Goal: Task Accomplishment & Management: Use online tool/utility

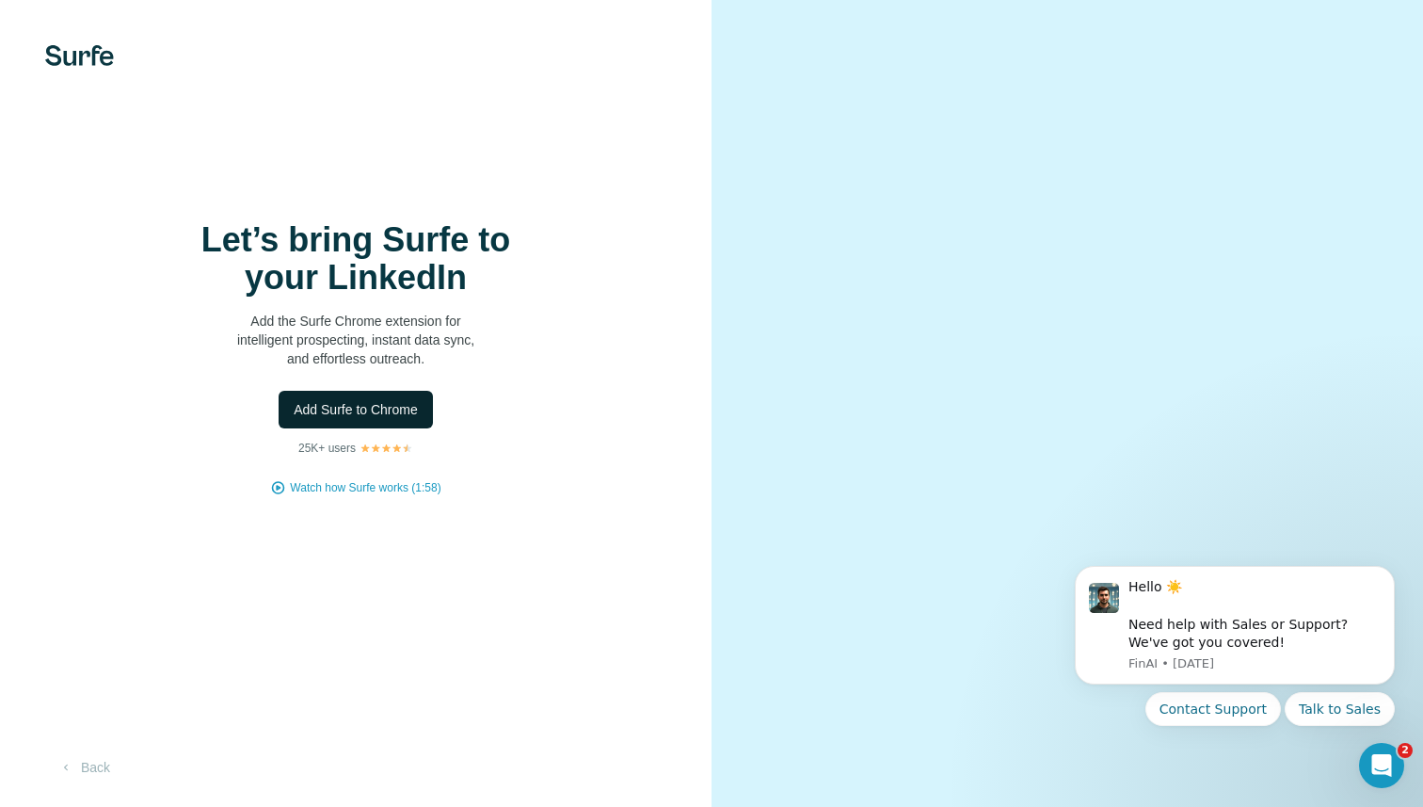
click at [396, 415] on span "Add Surfe to Chrome" at bounding box center [356, 409] width 124 height 19
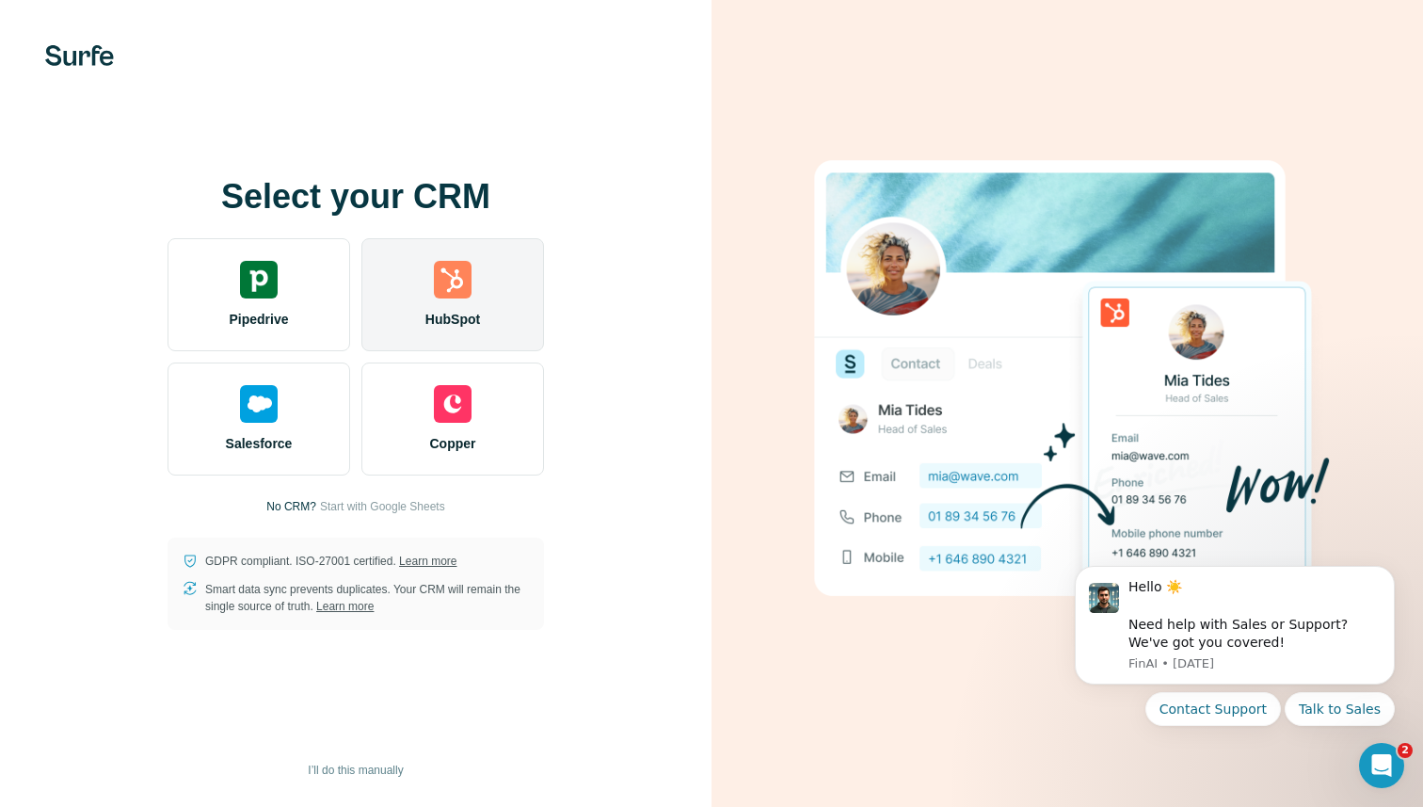
click at [447, 304] on div "HubSpot" at bounding box center [453, 294] width 183 height 113
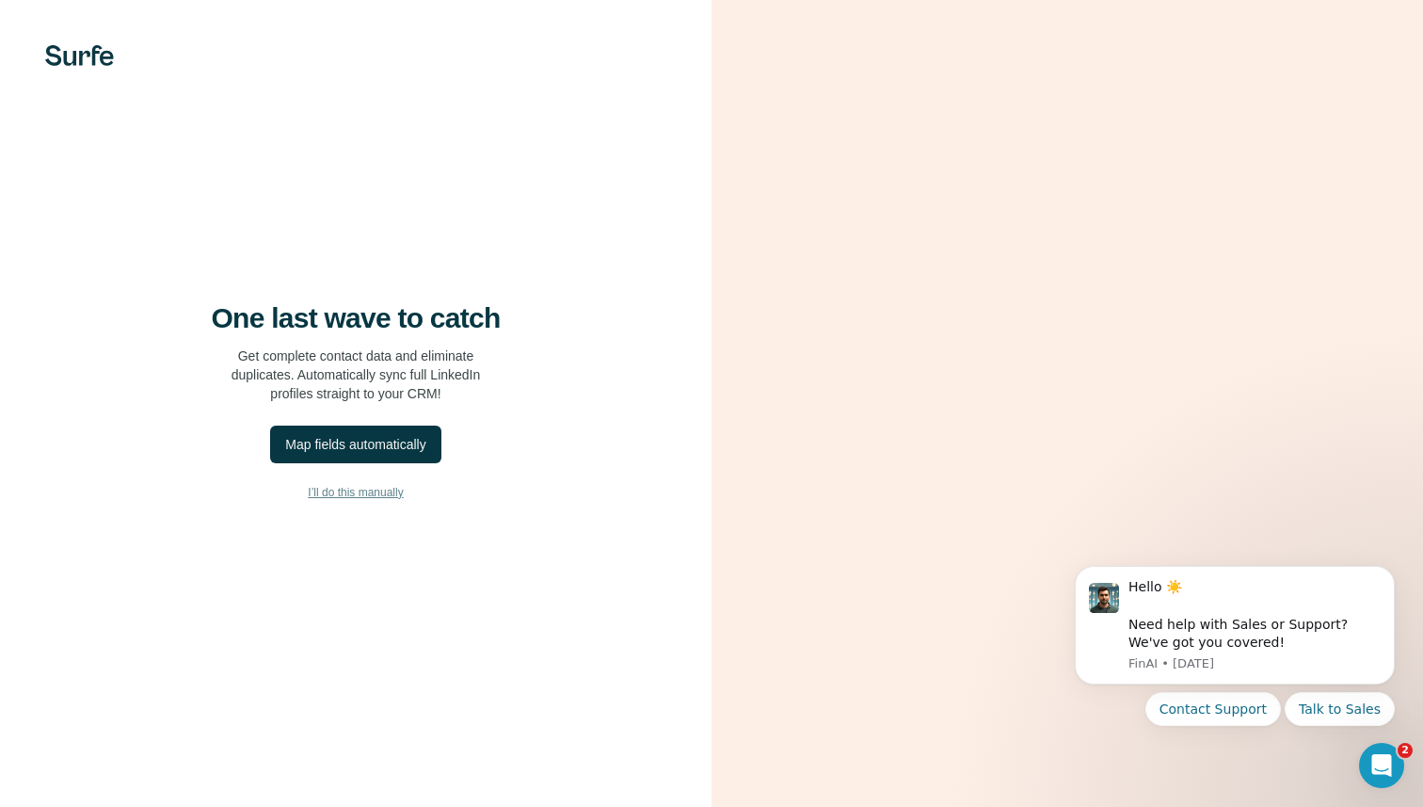
click at [340, 490] on span "I’ll do this manually" at bounding box center [355, 492] width 95 height 17
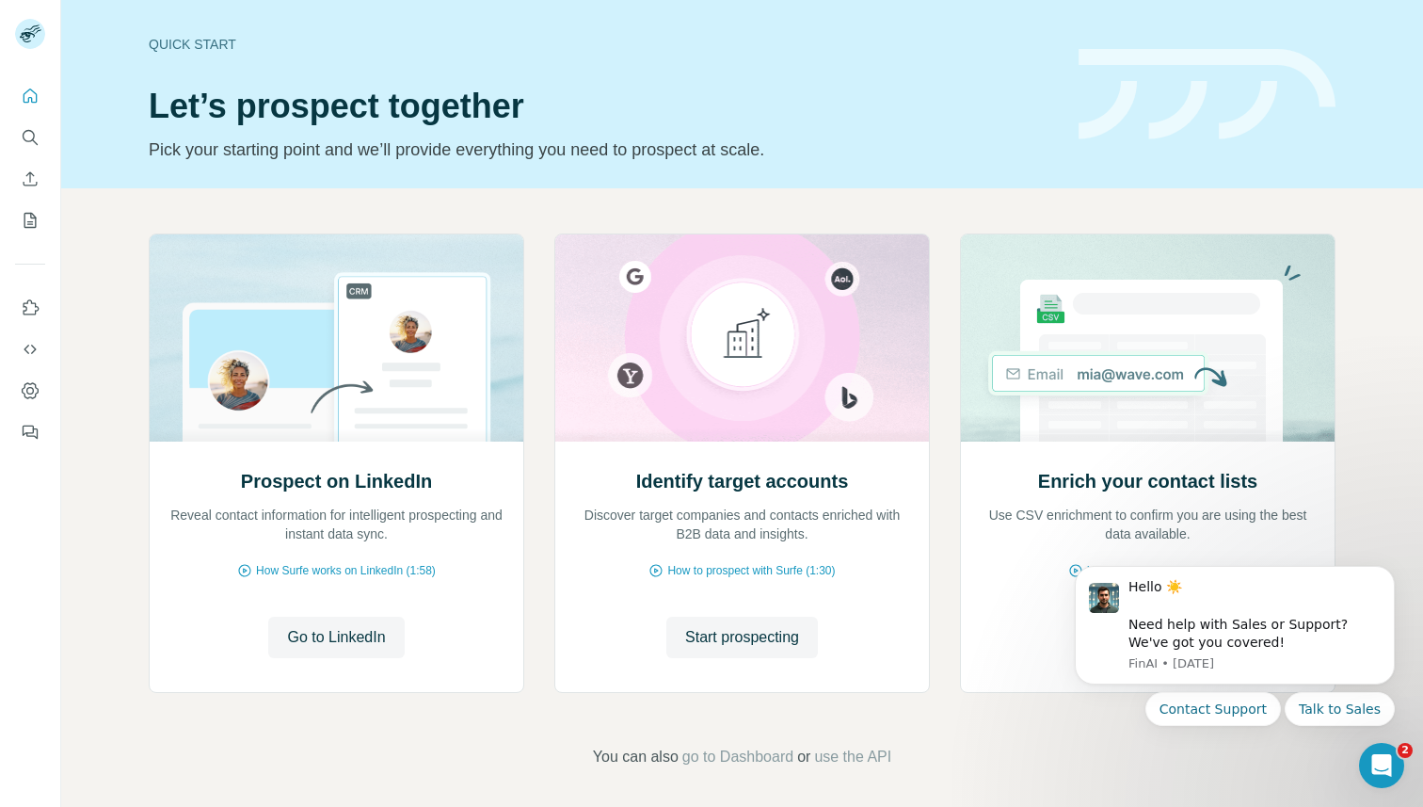
scroll to position [7, 0]
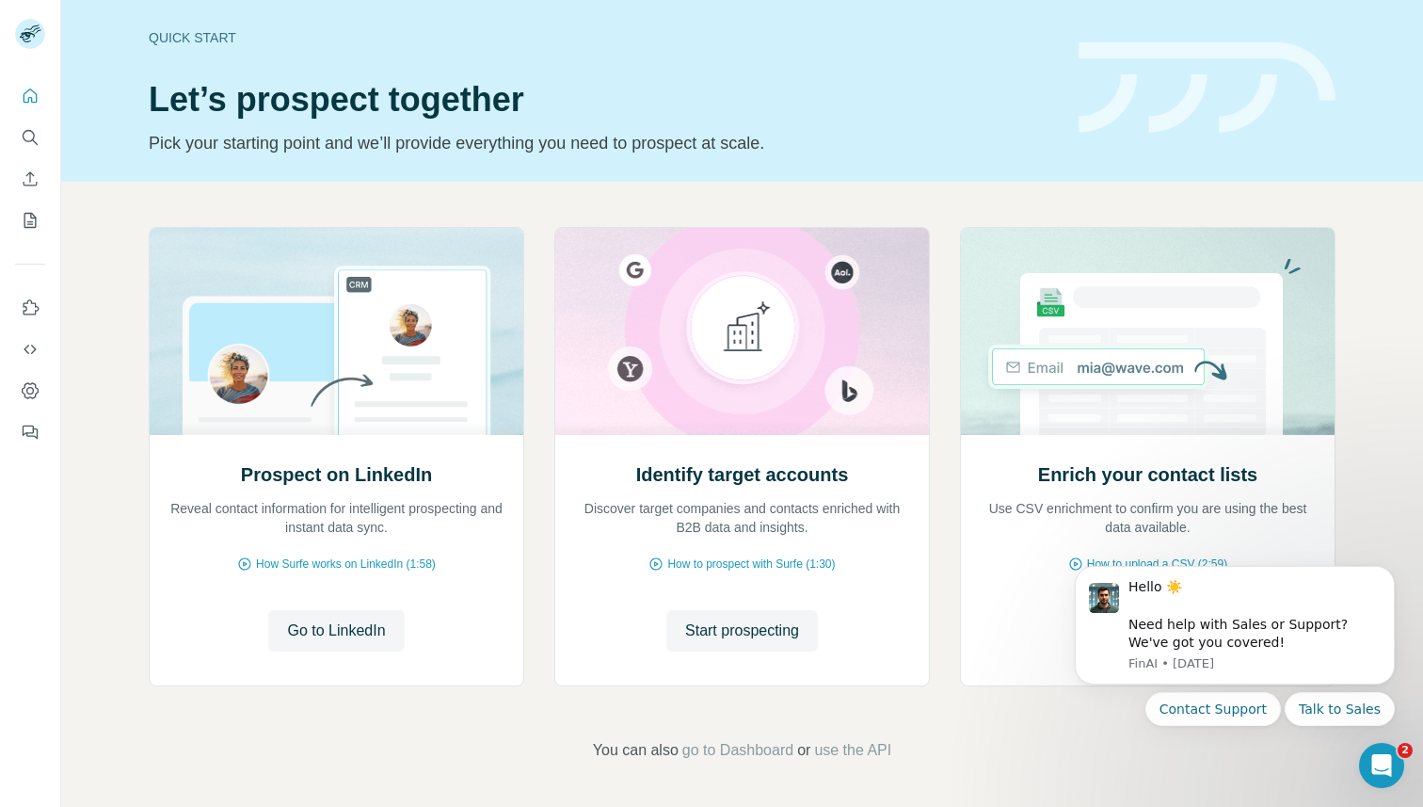
click at [1383, 531] on div "Prospect on LinkedIn Reveal contact information for intelligent prospecting and…" at bounding box center [742, 494] width 1362 height 625
click at [1388, 574] on icon "Dismiss notification" at bounding box center [1390, 572] width 10 height 10
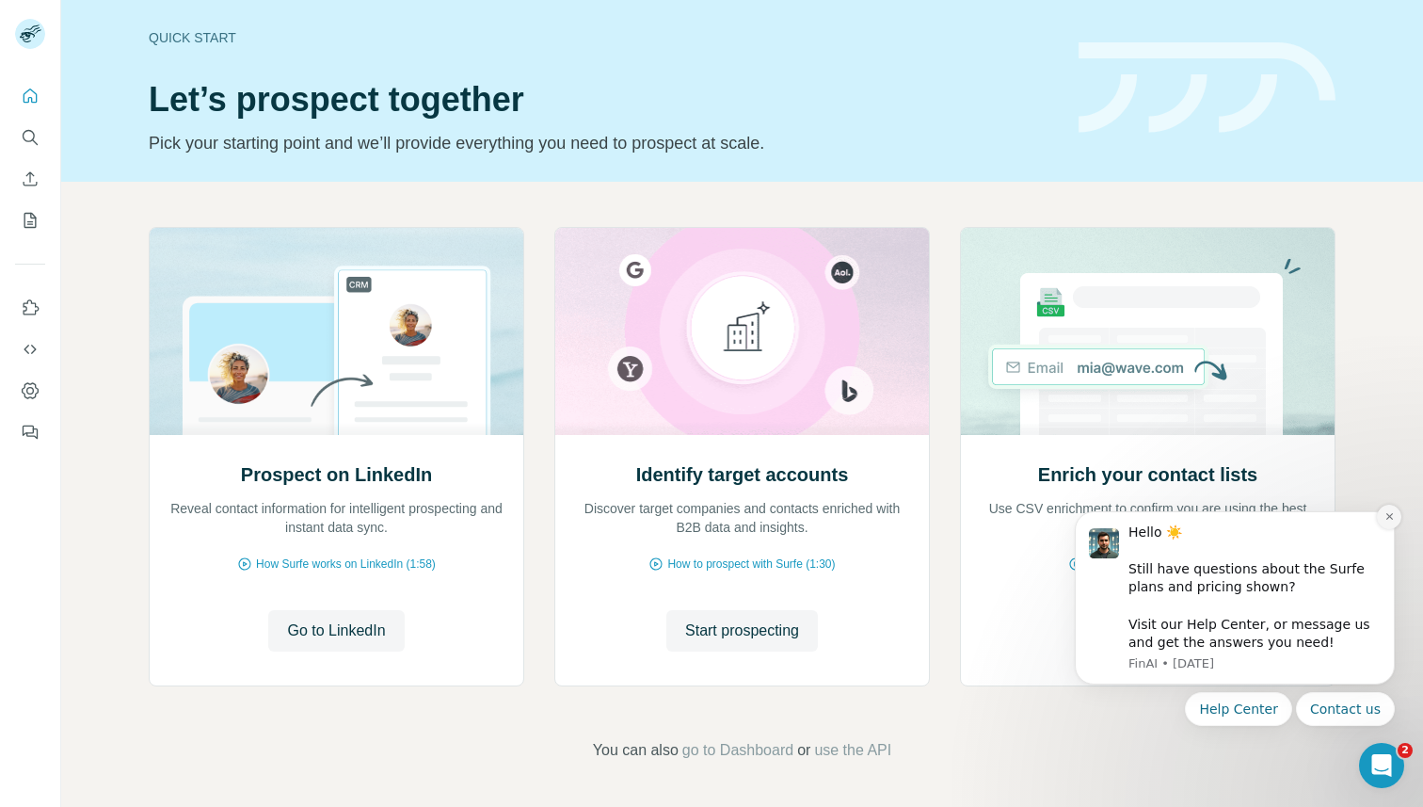
click at [1393, 522] on icon "Dismiss notification" at bounding box center [1390, 516] width 10 height 10
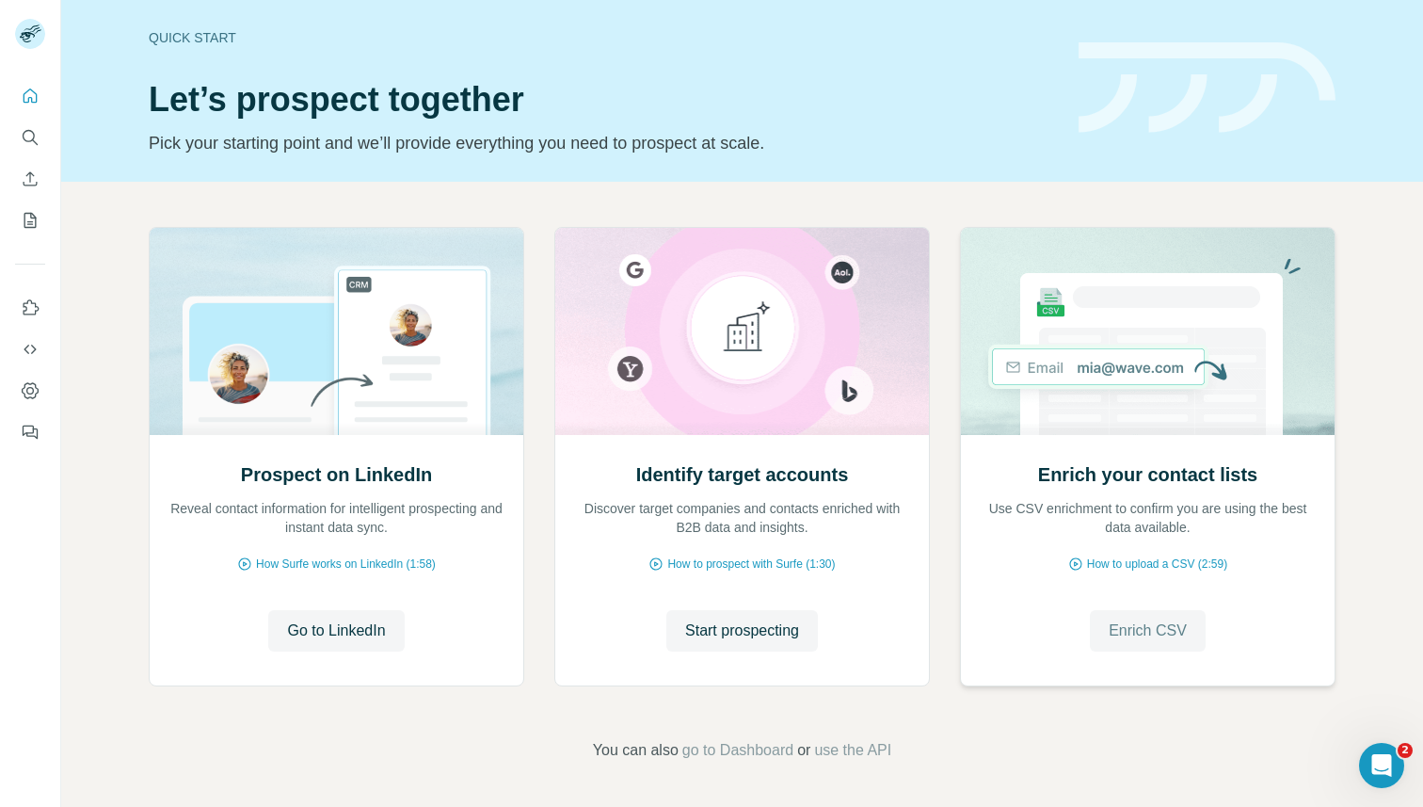
click at [1167, 642] on button "Enrich CSV" at bounding box center [1148, 630] width 116 height 41
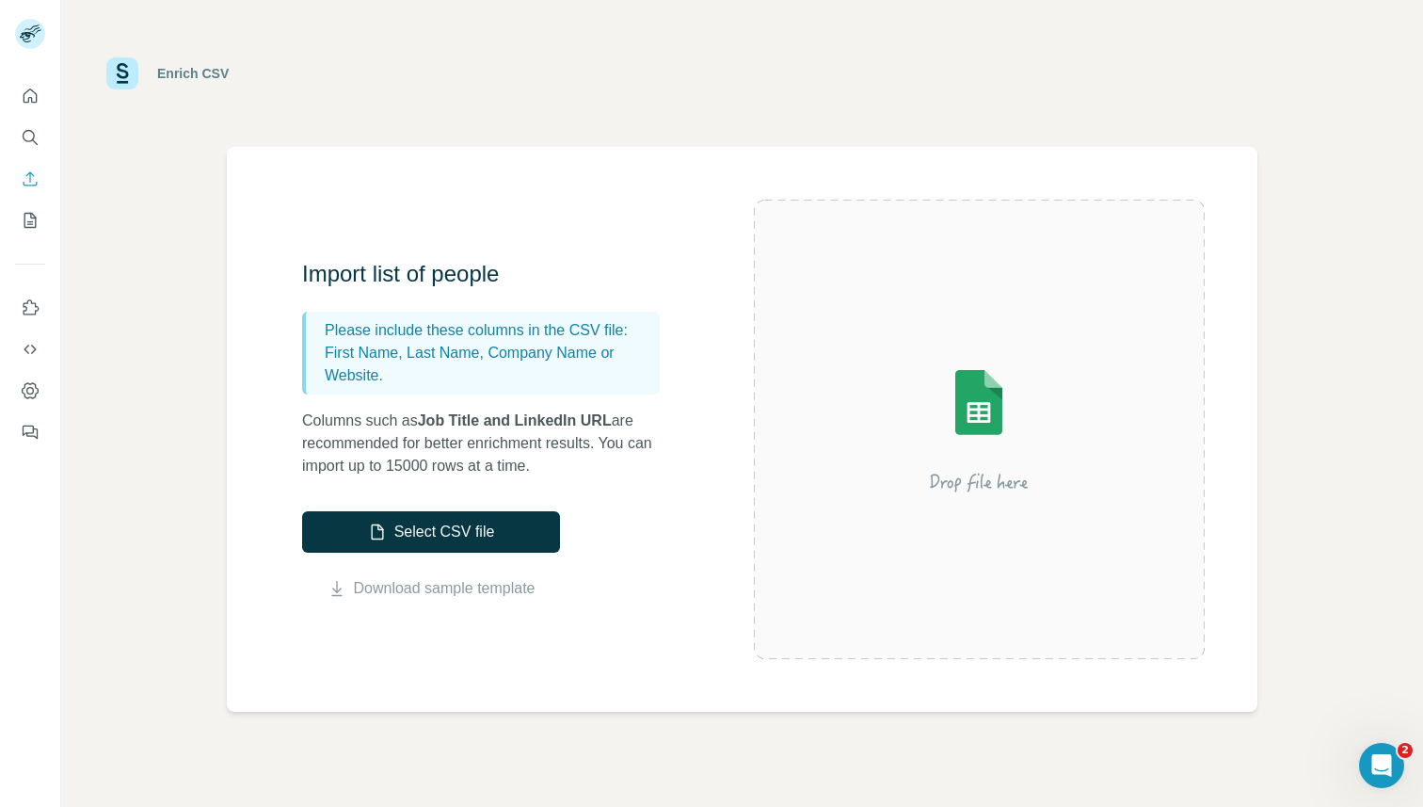
click at [1003, 450] on img at bounding box center [979, 429] width 339 height 226
click at [455, 539] on button "Select CSV file" at bounding box center [431, 531] width 258 height 41
click at [969, 427] on img at bounding box center [979, 429] width 339 height 226
click at [958, 492] on img at bounding box center [979, 429] width 339 height 226
click at [476, 526] on button "Select CSV file" at bounding box center [431, 531] width 258 height 41
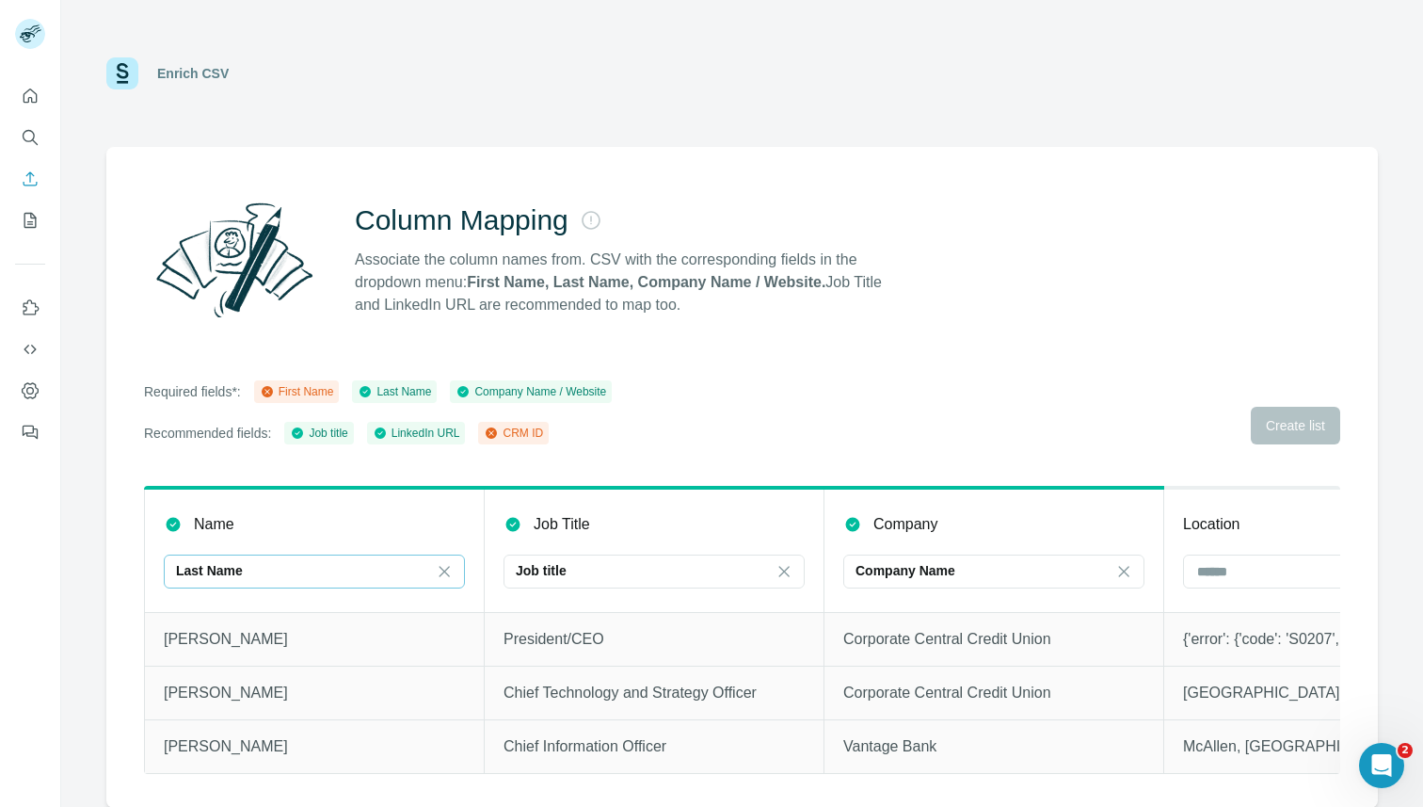
click at [368, 571] on div "Last Name" at bounding box center [303, 570] width 254 height 19
click at [88, 586] on div "Enrich CSV Column Mapping Associate the column names from. CSV with the corresp…" at bounding box center [742, 403] width 1362 height 807
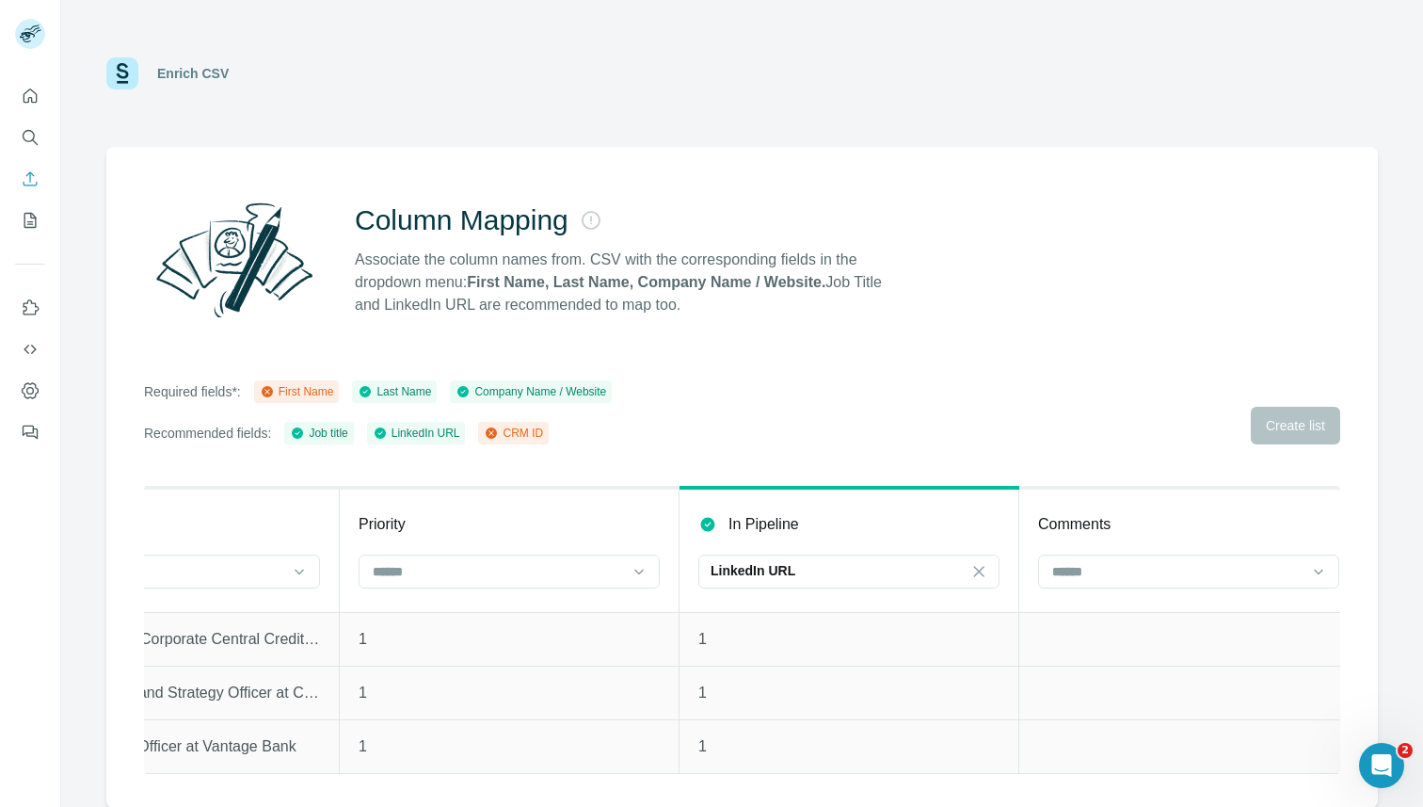
scroll to position [0, 1523]
click at [1140, 579] on input at bounding box center [1159, 571] width 254 height 21
click at [918, 572] on div "LinkedIn URL" at bounding box center [819, 570] width 254 height 19
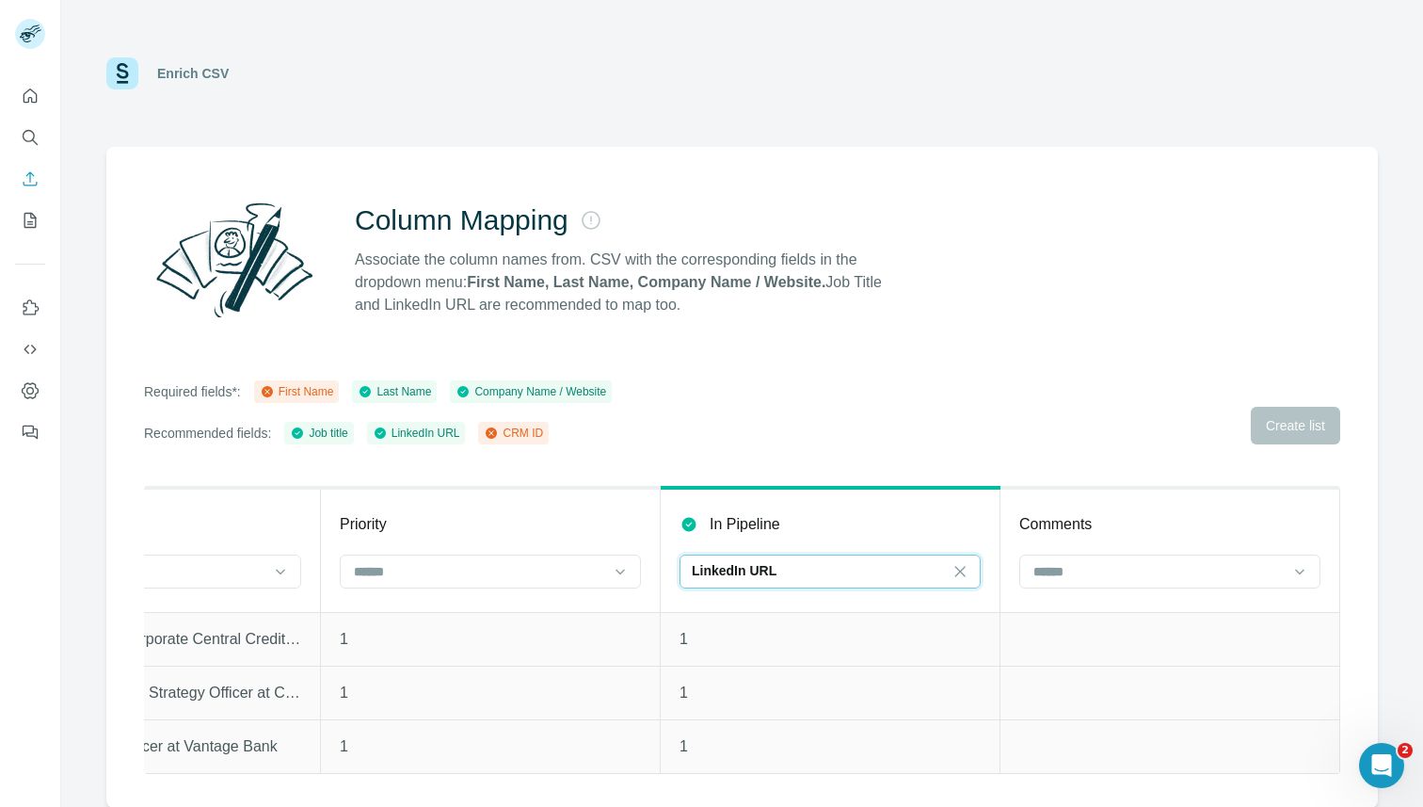
scroll to position [0, 0]
click at [982, 574] on th "In Pipeline LinkedIn URL" at bounding box center [831, 550] width 340 height 124
click at [966, 573] on icon at bounding box center [960, 571] width 19 height 19
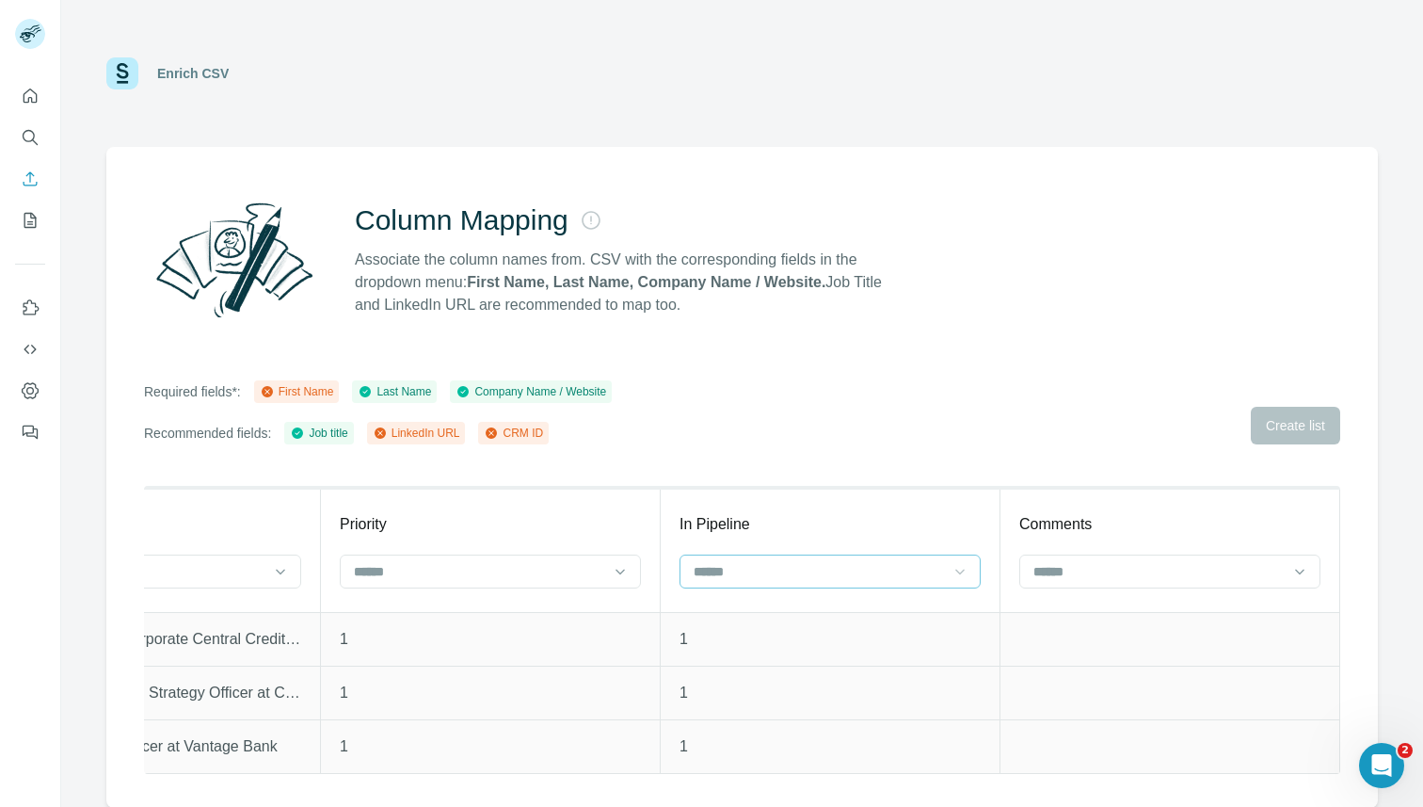
click at [939, 408] on div "Required fields*: First Name Last Name Company Name / Website Recommended field…" at bounding box center [742, 412] width 1197 height 64
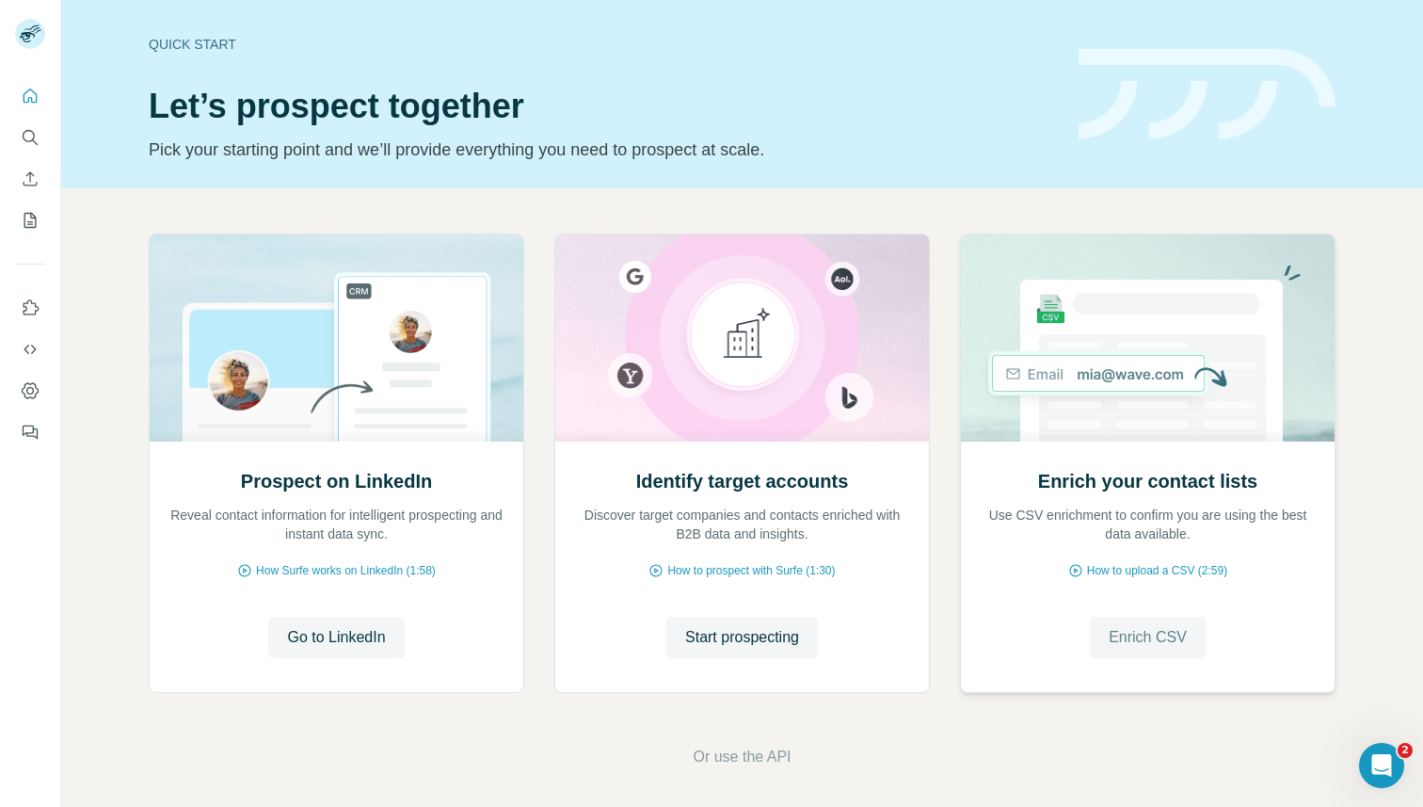
click at [1187, 639] on span "Enrich CSV" at bounding box center [1148, 637] width 78 height 23
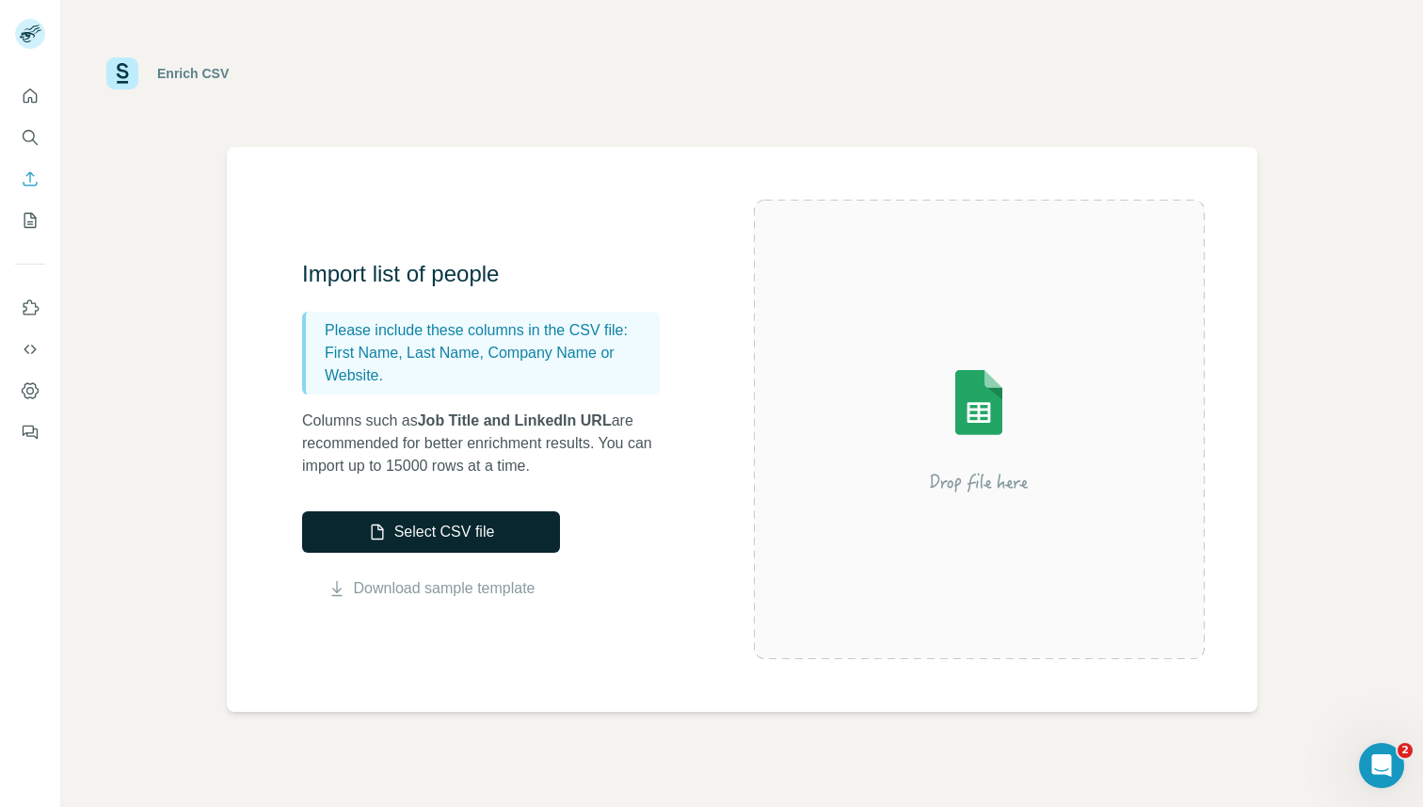
click at [467, 521] on button "Select CSV file" at bounding box center [431, 531] width 258 height 41
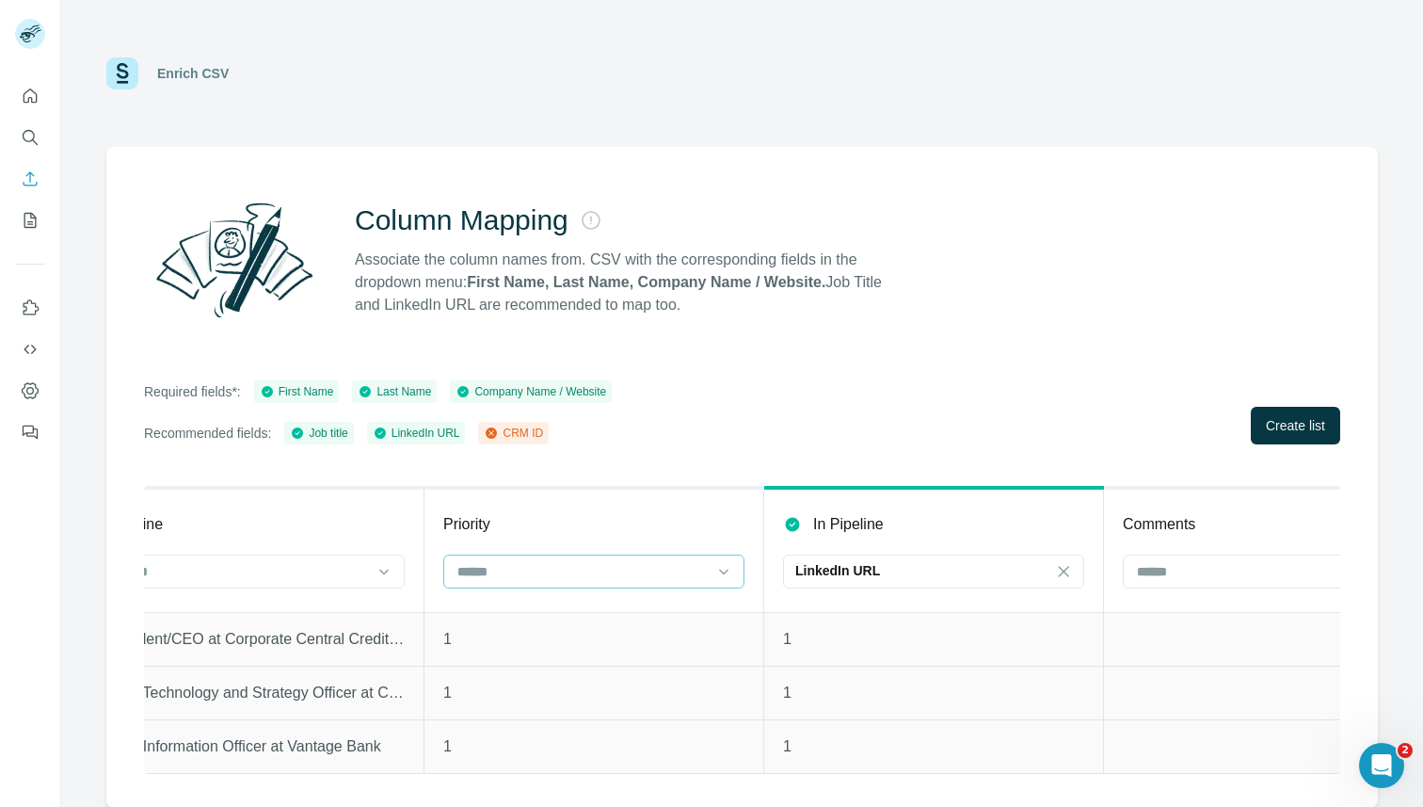
scroll to position [0, 1774]
click at [1056, 572] on icon at bounding box center [1049, 571] width 19 height 19
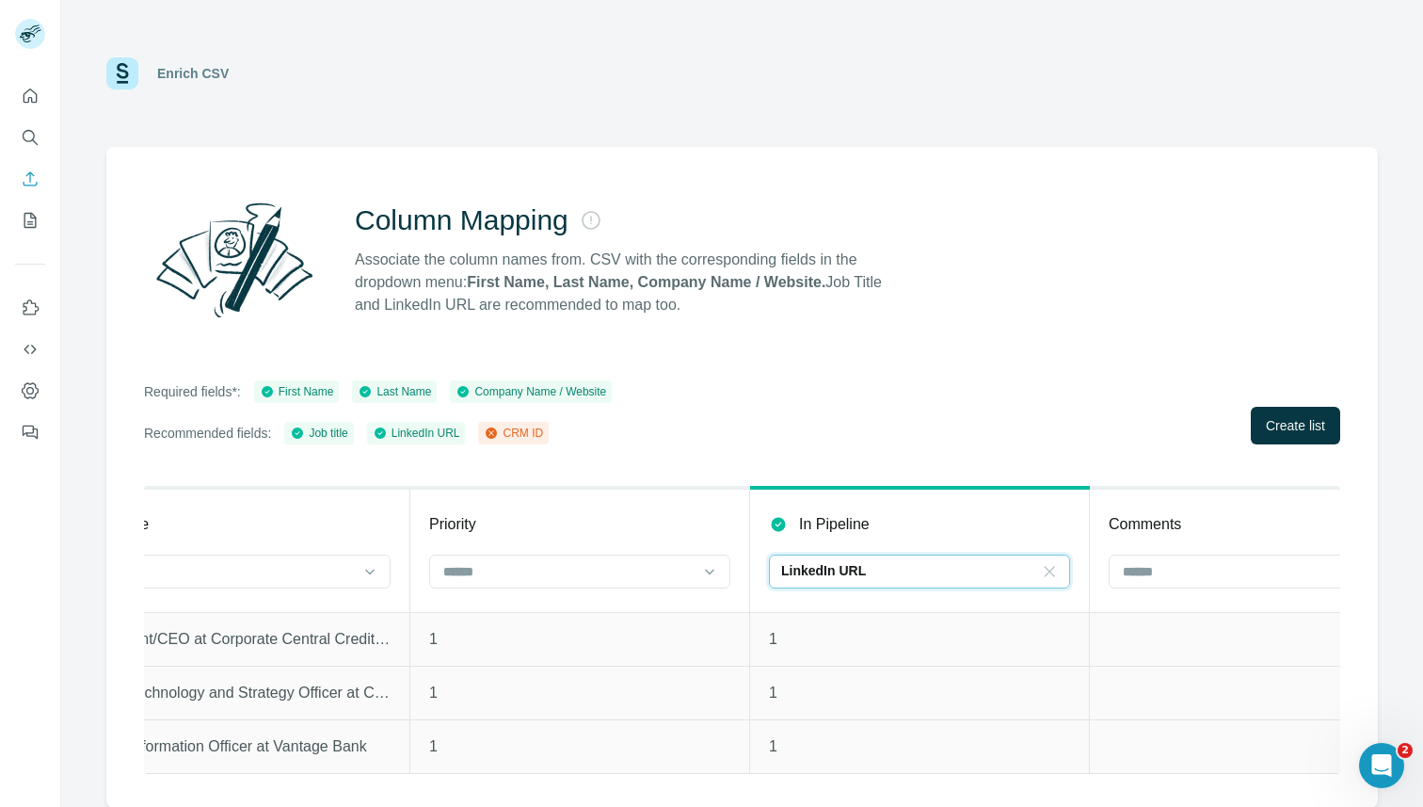
scroll to position [0, 0]
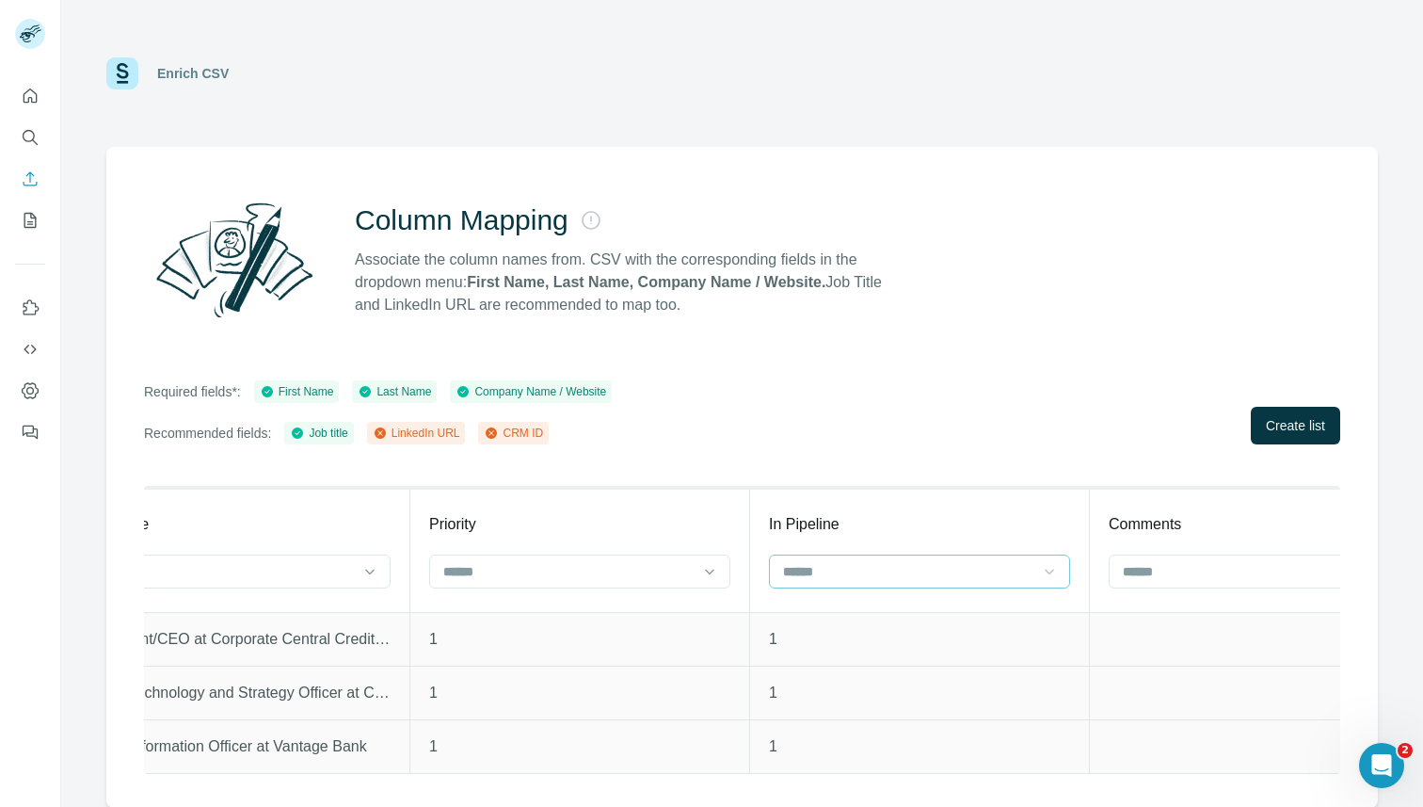
click at [1051, 437] on div "Required fields*: First Name Last Name Company Name / Website Recommended field…" at bounding box center [742, 412] width 1197 height 64
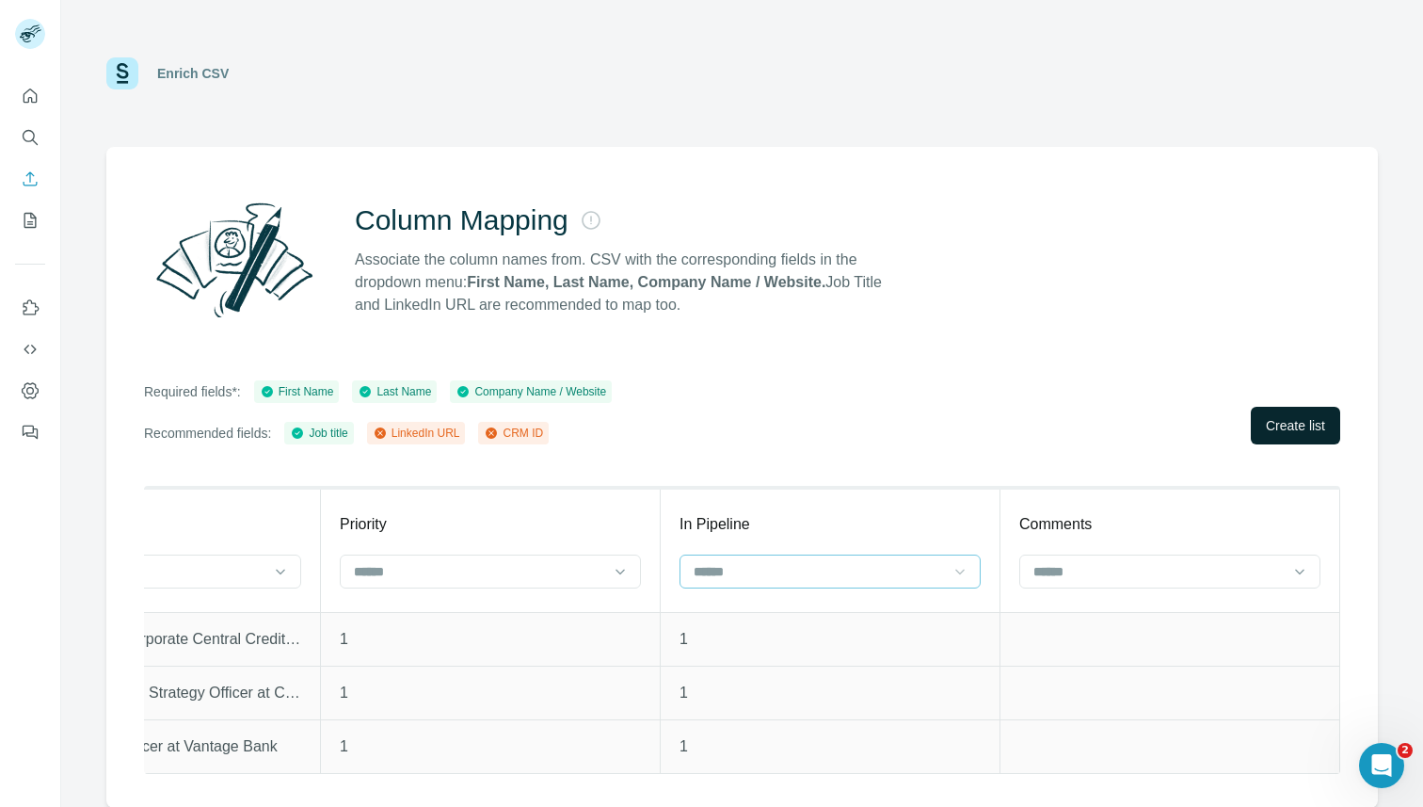
click at [1286, 418] on span "Create list" at bounding box center [1295, 425] width 59 height 19
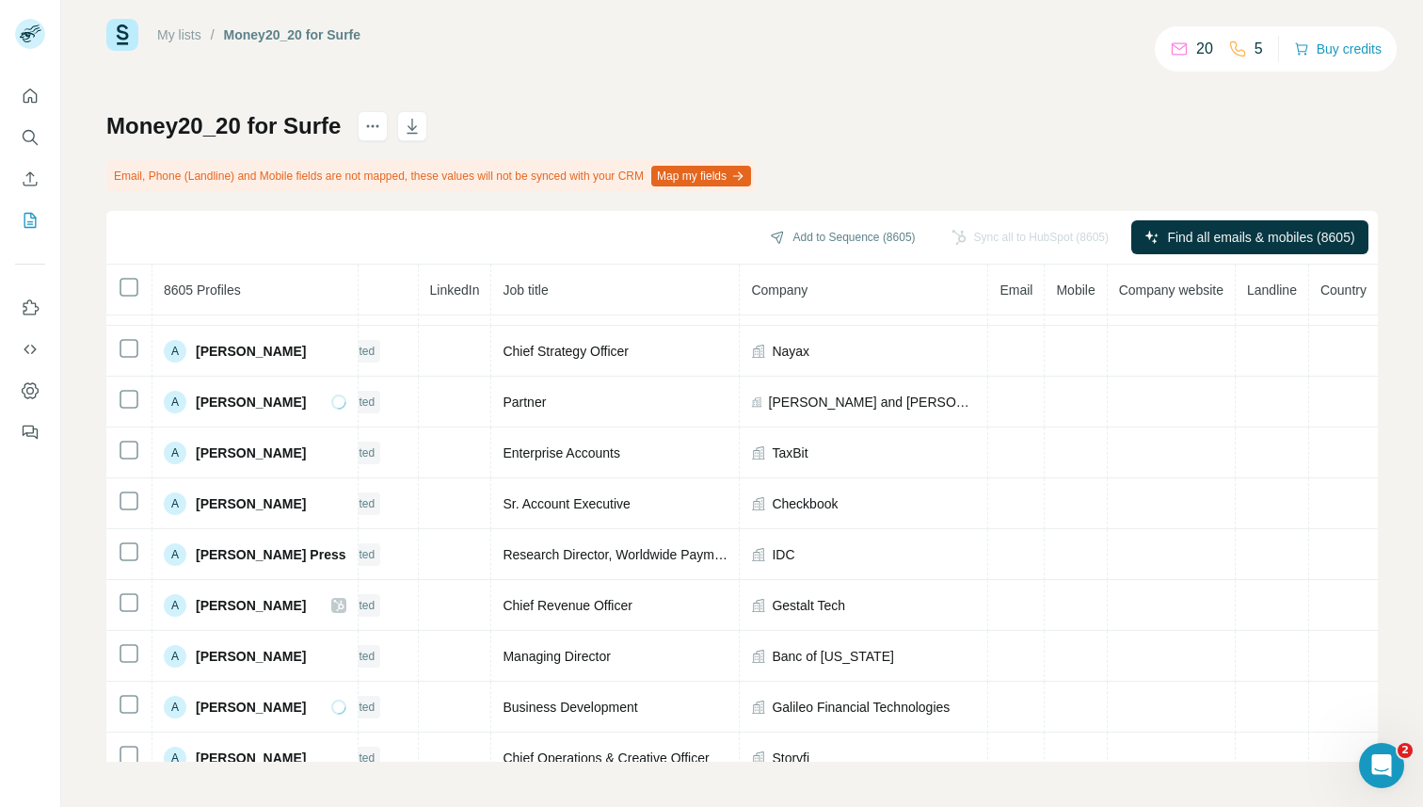
scroll to position [1283, 77]
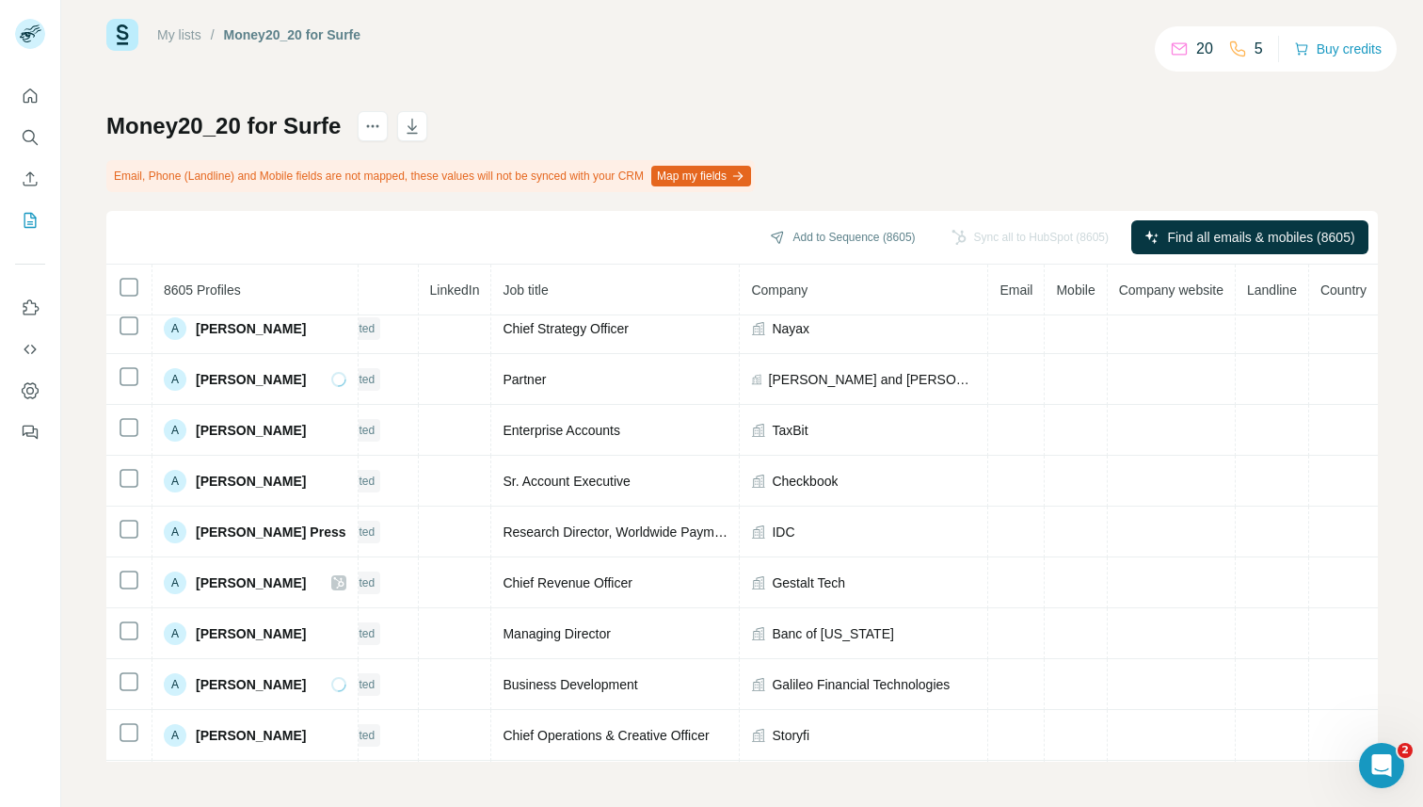
click at [1269, 293] on span "Landline" at bounding box center [1272, 289] width 50 height 15
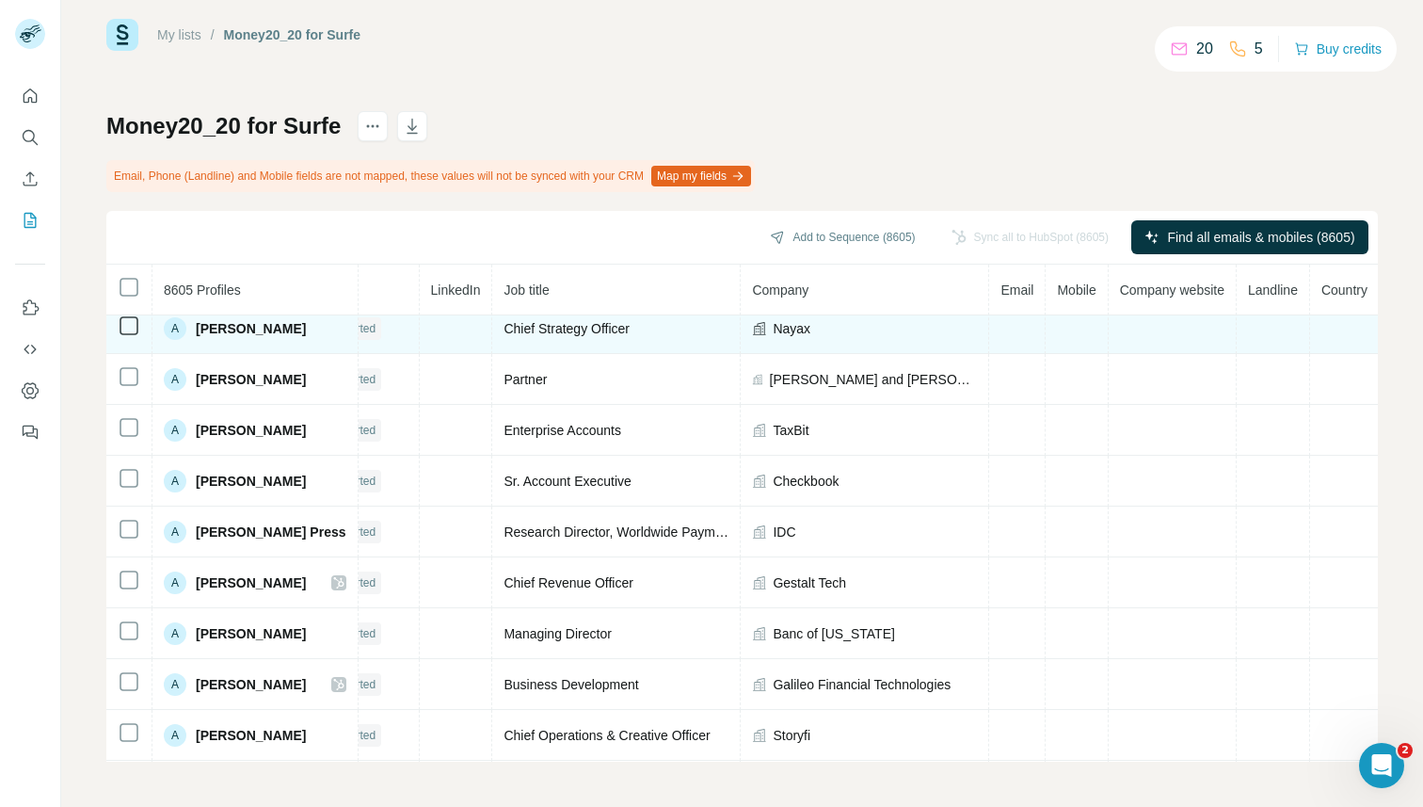
click at [1260, 315] on td at bounding box center [1273, 328] width 73 height 51
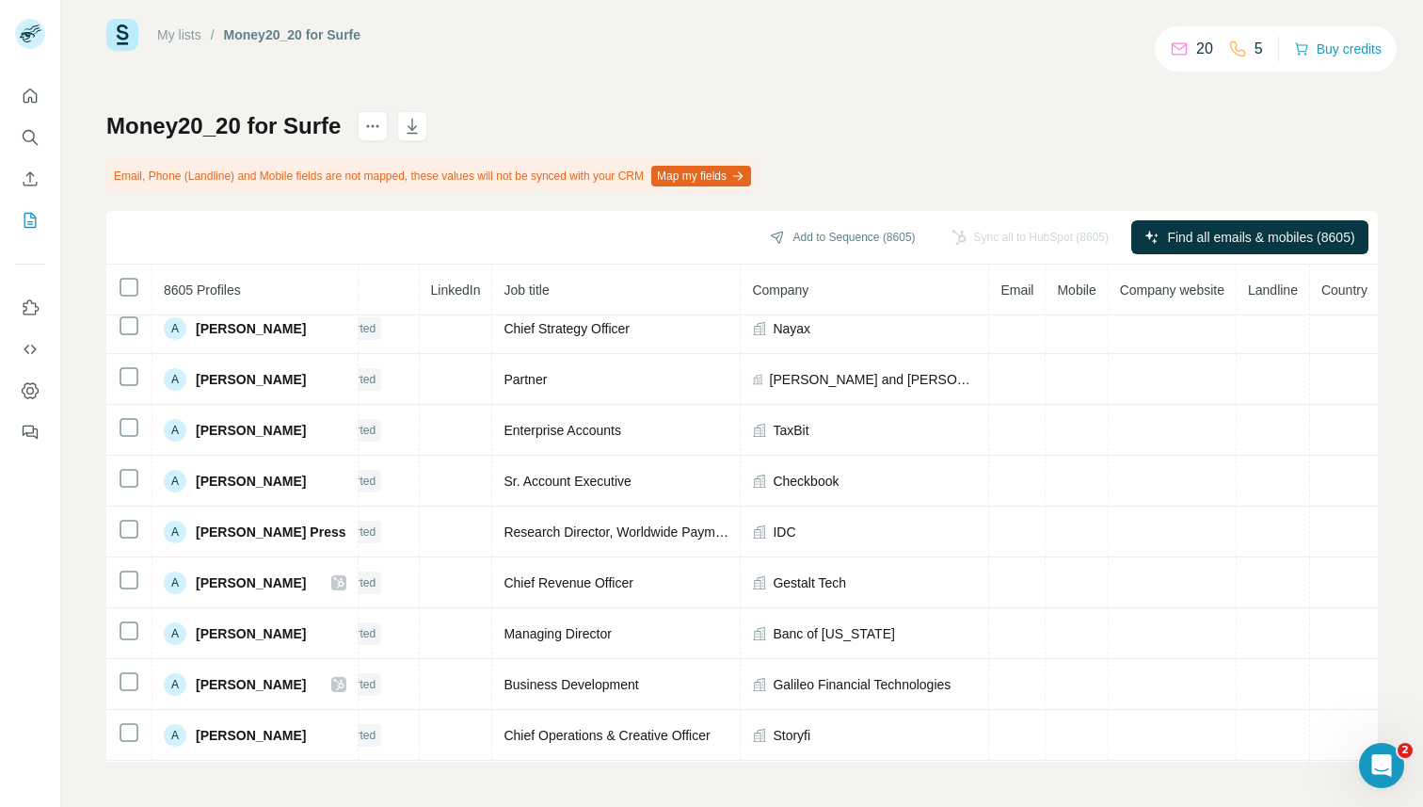
click at [1191, 303] on th "Company website" at bounding box center [1173, 290] width 128 height 51
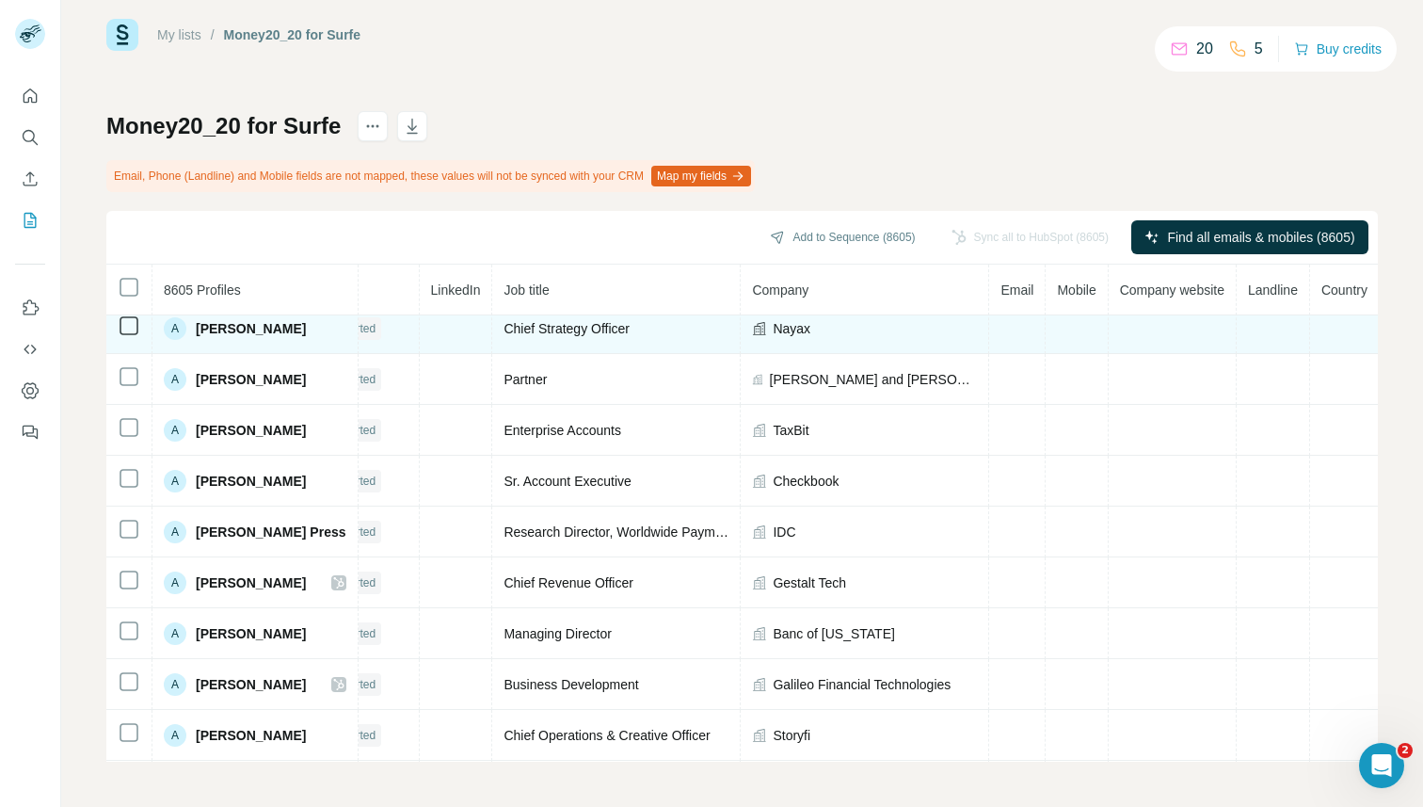
click at [1084, 326] on td at bounding box center [1077, 328] width 62 height 51
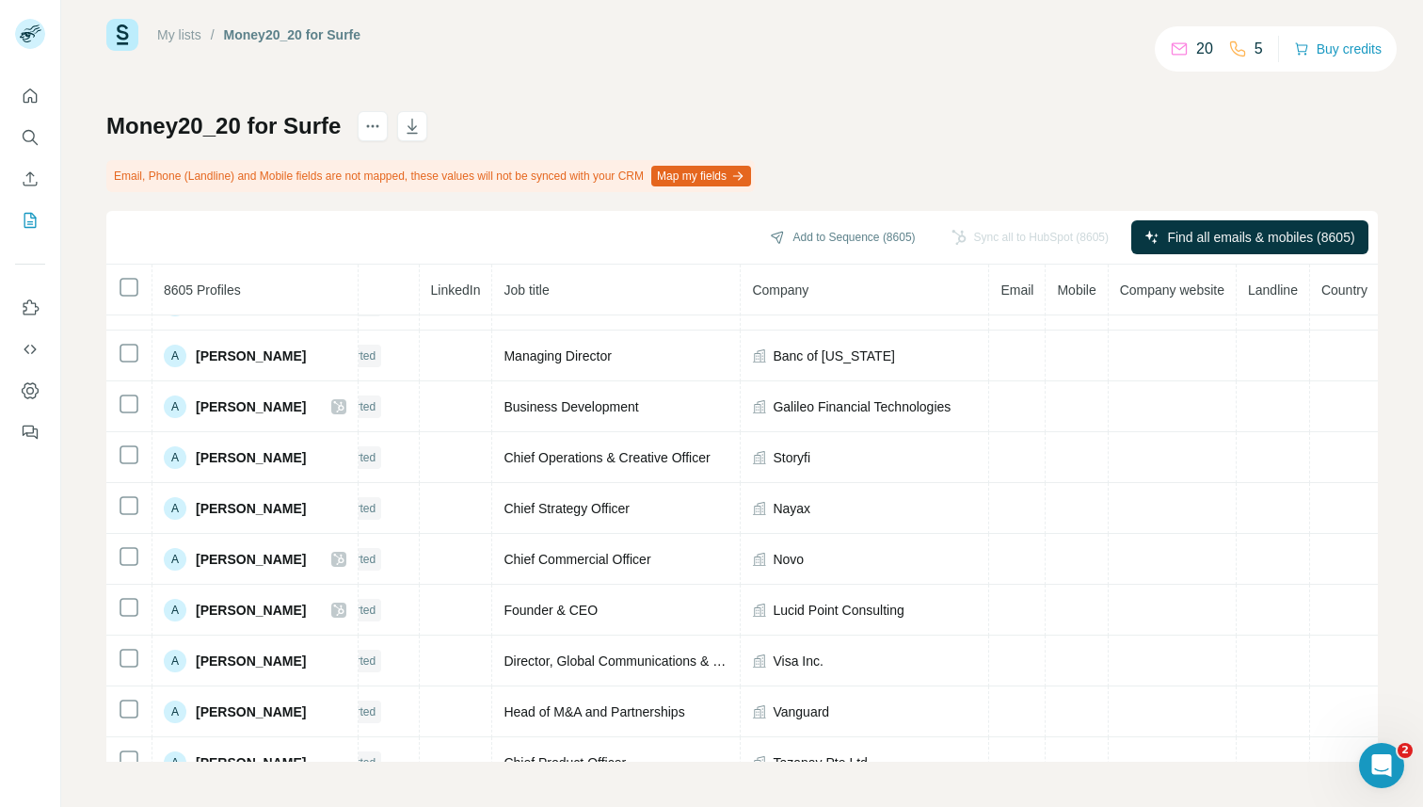
scroll to position [0, 55]
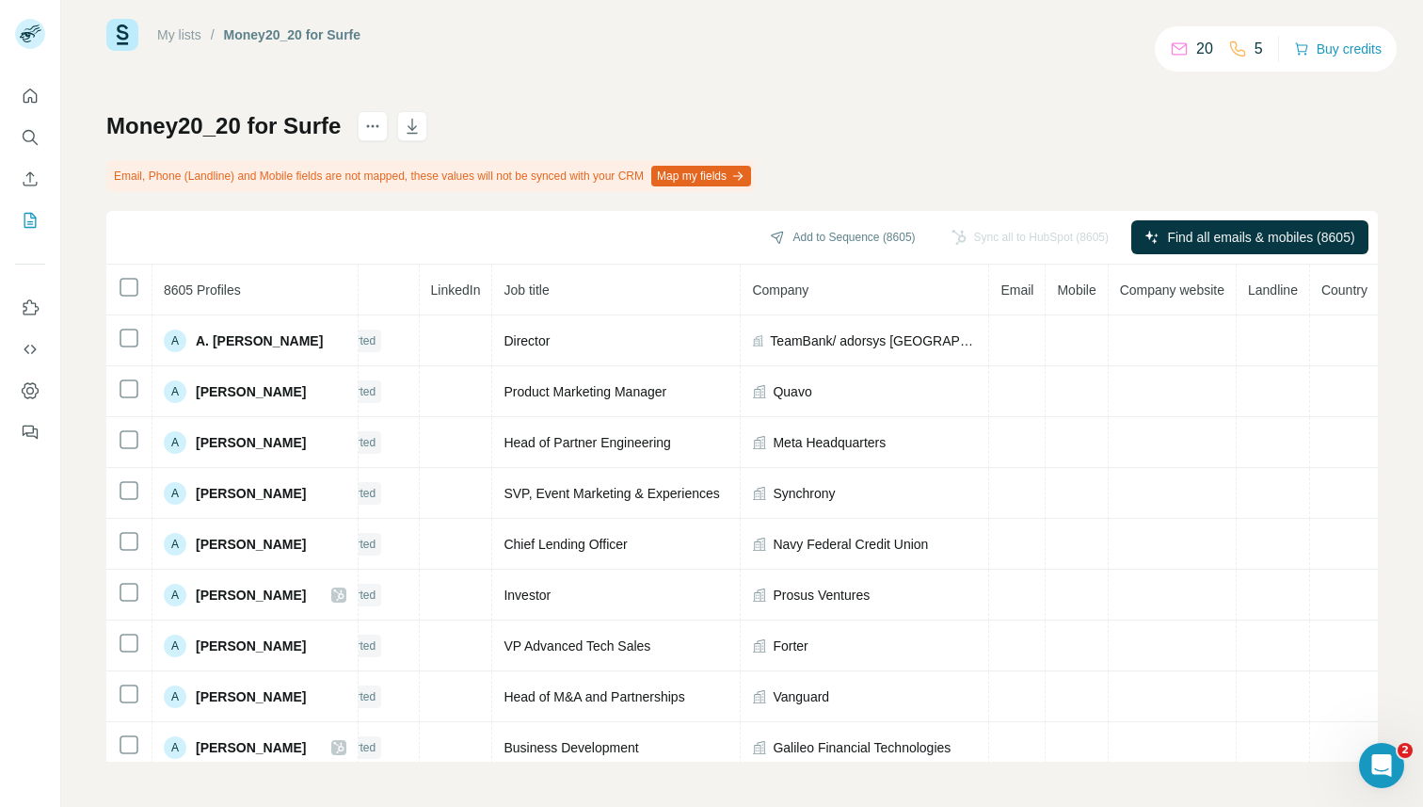
click at [1199, 90] on div "My lists / Money20_20 for Surfe 20 5 Buy credits Money20_20 for Surfe Email, Ph…" at bounding box center [742, 390] width 1272 height 743
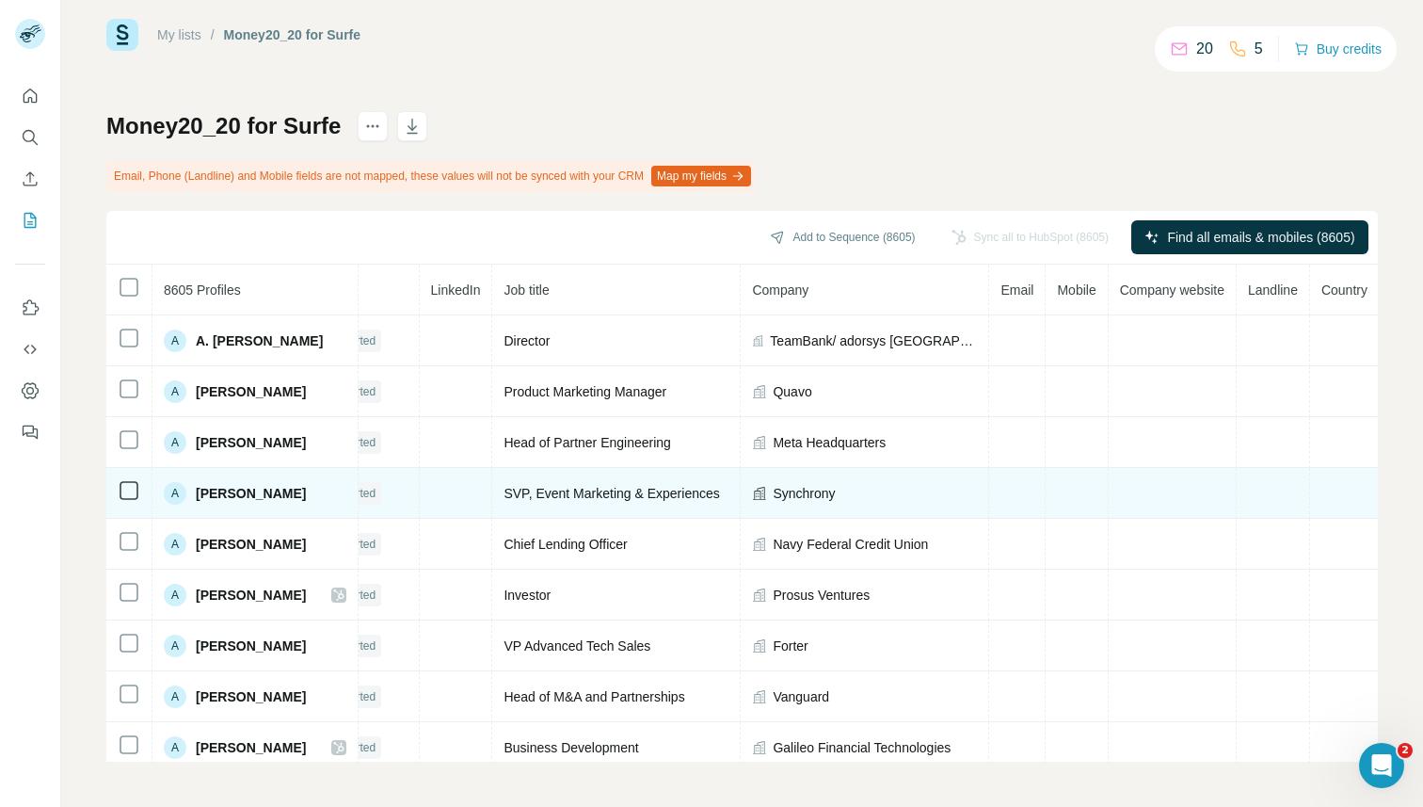
scroll to position [0, 70]
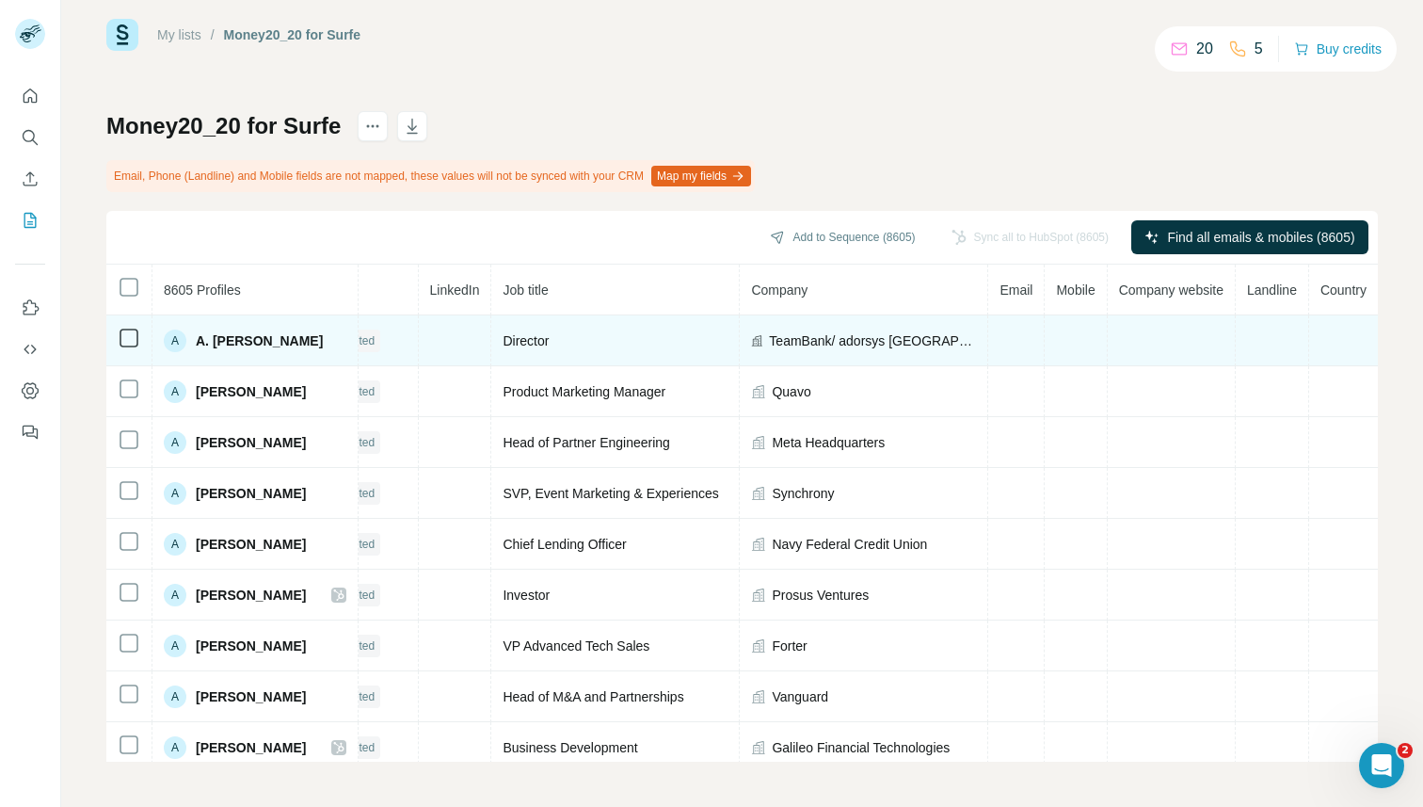
click at [1246, 350] on td at bounding box center [1272, 340] width 73 height 51
click at [1254, 350] on td at bounding box center [1272, 340] width 73 height 51
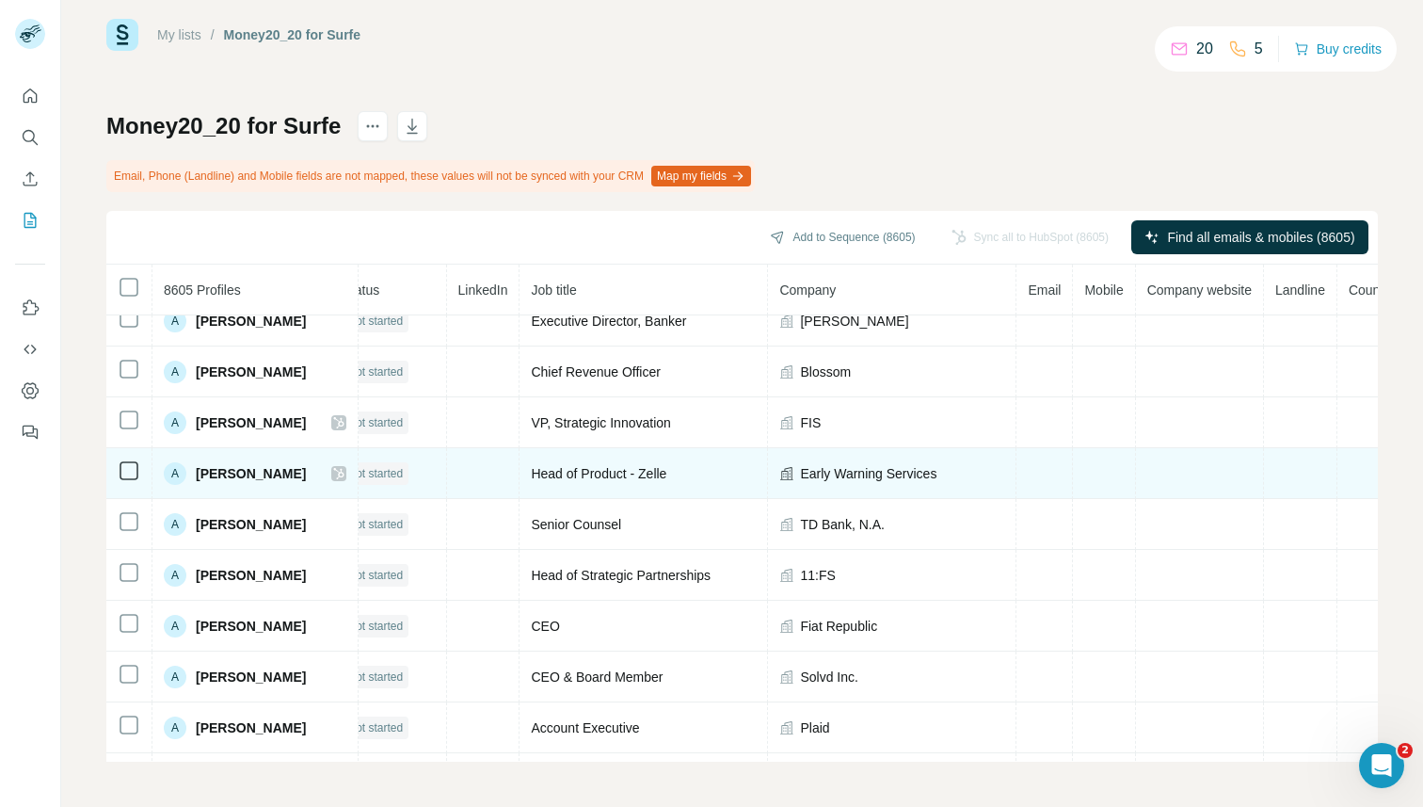
scroll to position [3223, 0]
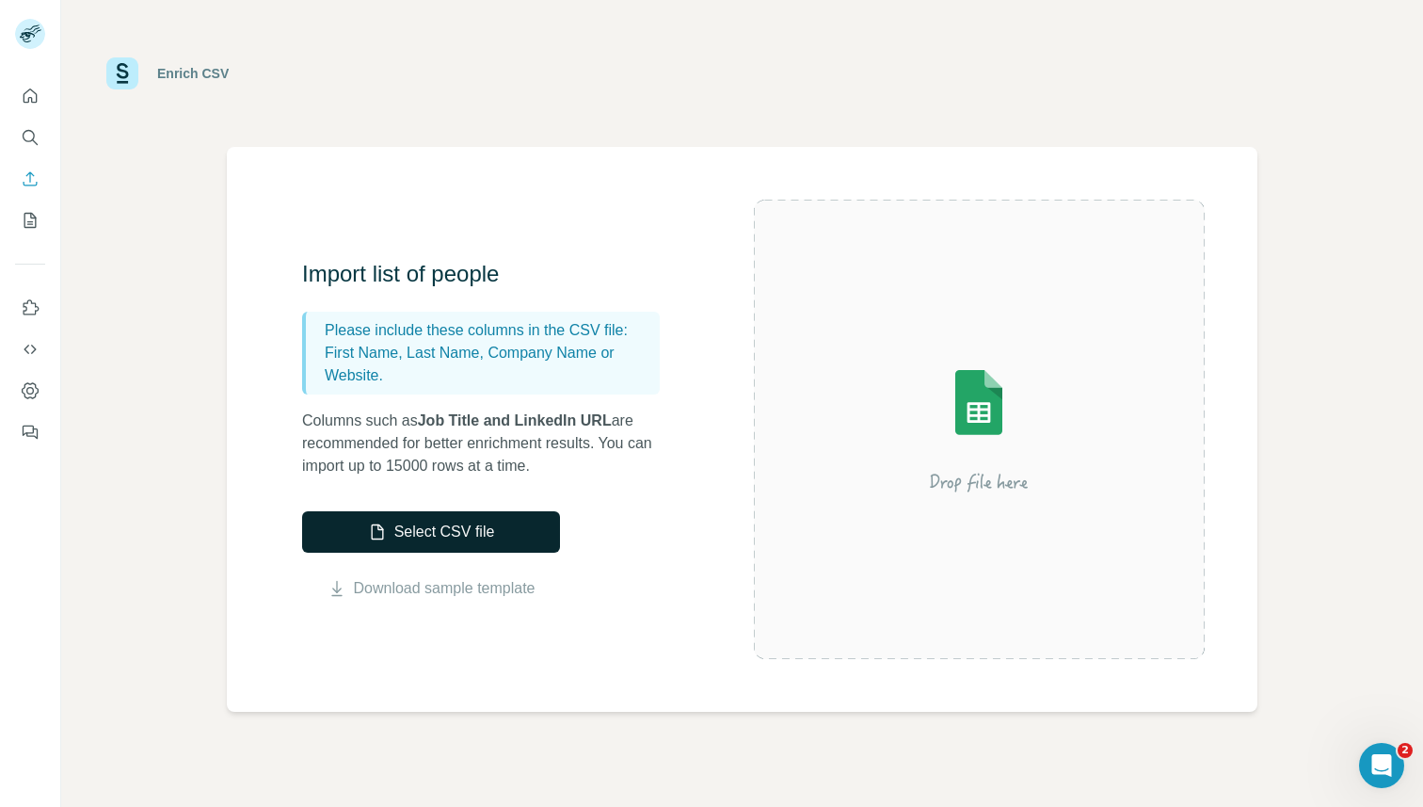
click at [444, 534] on button "Select CSV file" at bounding box center [431, 531] width 258 height 41
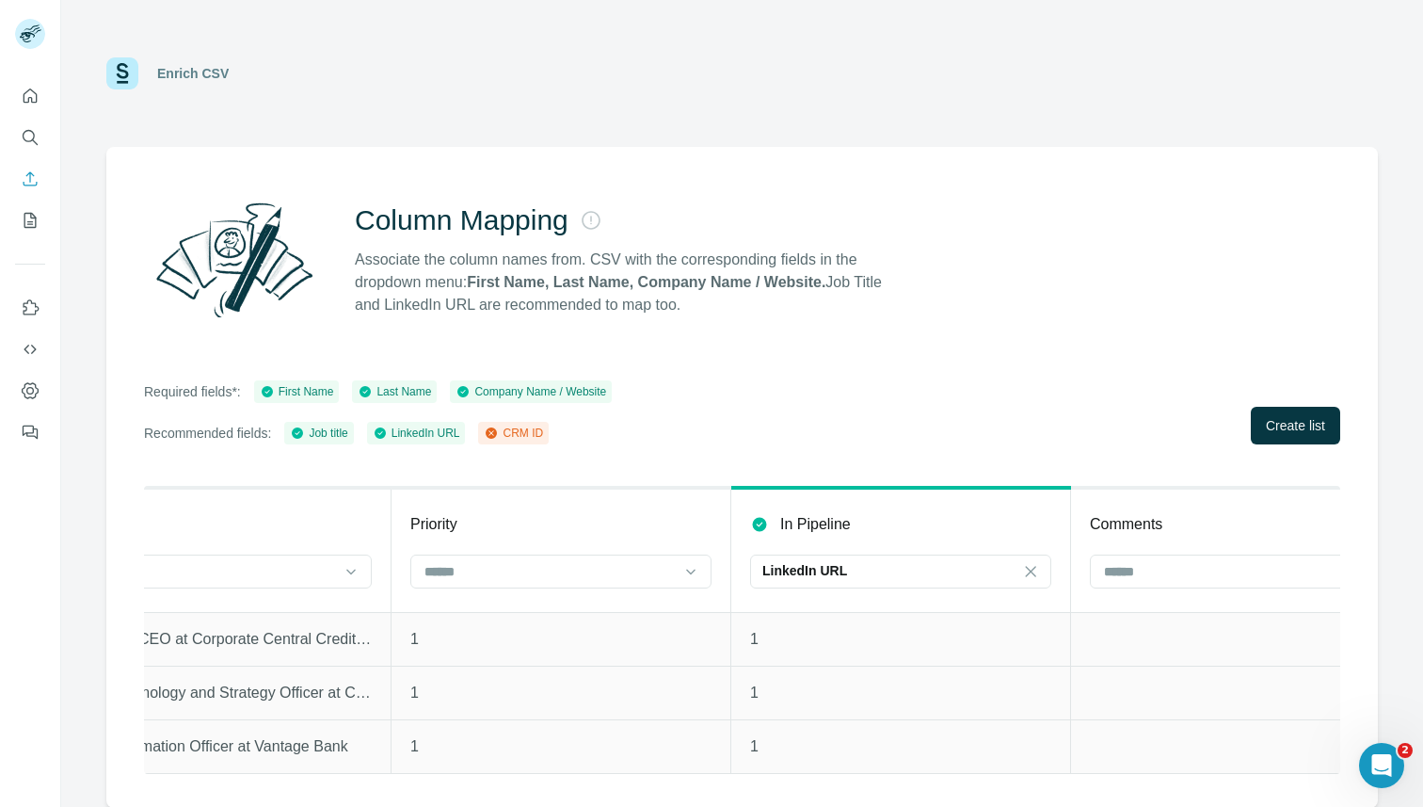
scroll to position [0, 1813]
click at [1021, 574] on input at bounding box center [1030, 571] width 56 height 21
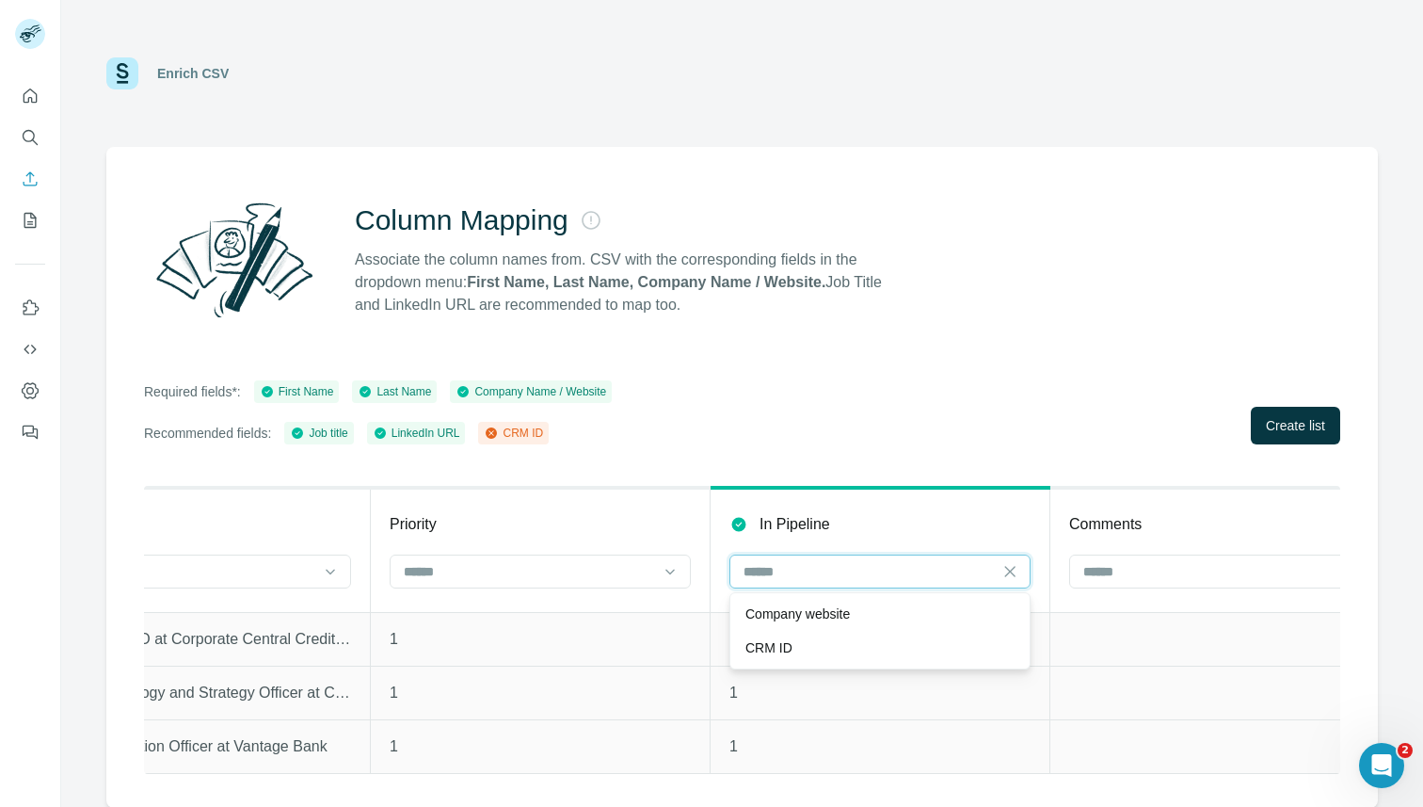
scroll to position [0, 0]
click at [1008, 429] on div "Required fields*: First Name Last Name Company Name / Website Recommended field…" at bounding box center [742, 412] width 1197 height 64
click at [1010, 571] on icon at bounding box center [1010, 571] width 10 height 10
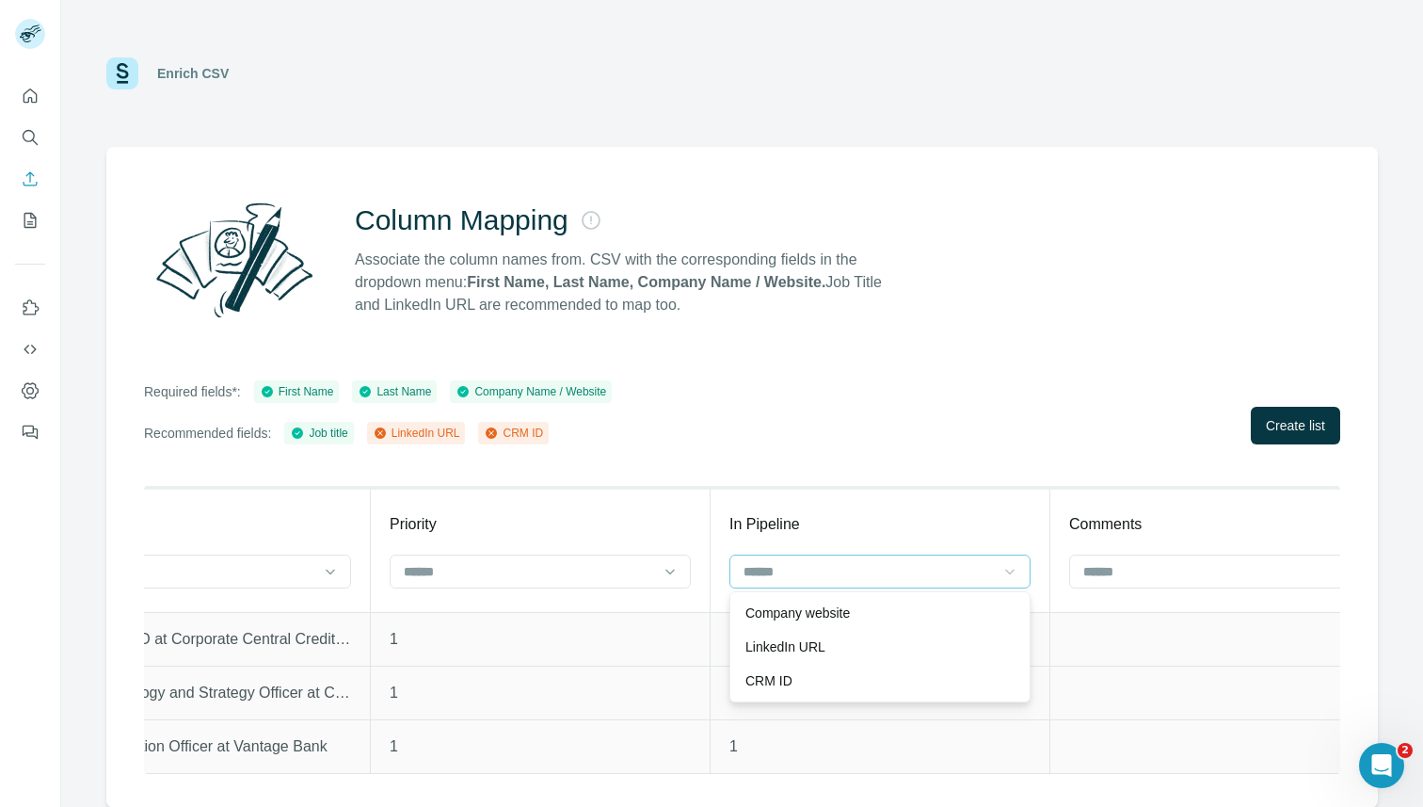
click at [1223, 422] on div "Required fields*: First Name Last Name Company Name / Website Recommended field…" at bounding box center [742, 412] width 1197 height 64
click at [1279, 431] on span "Create list" at bounding box center [1295, 425] width 59 height 19
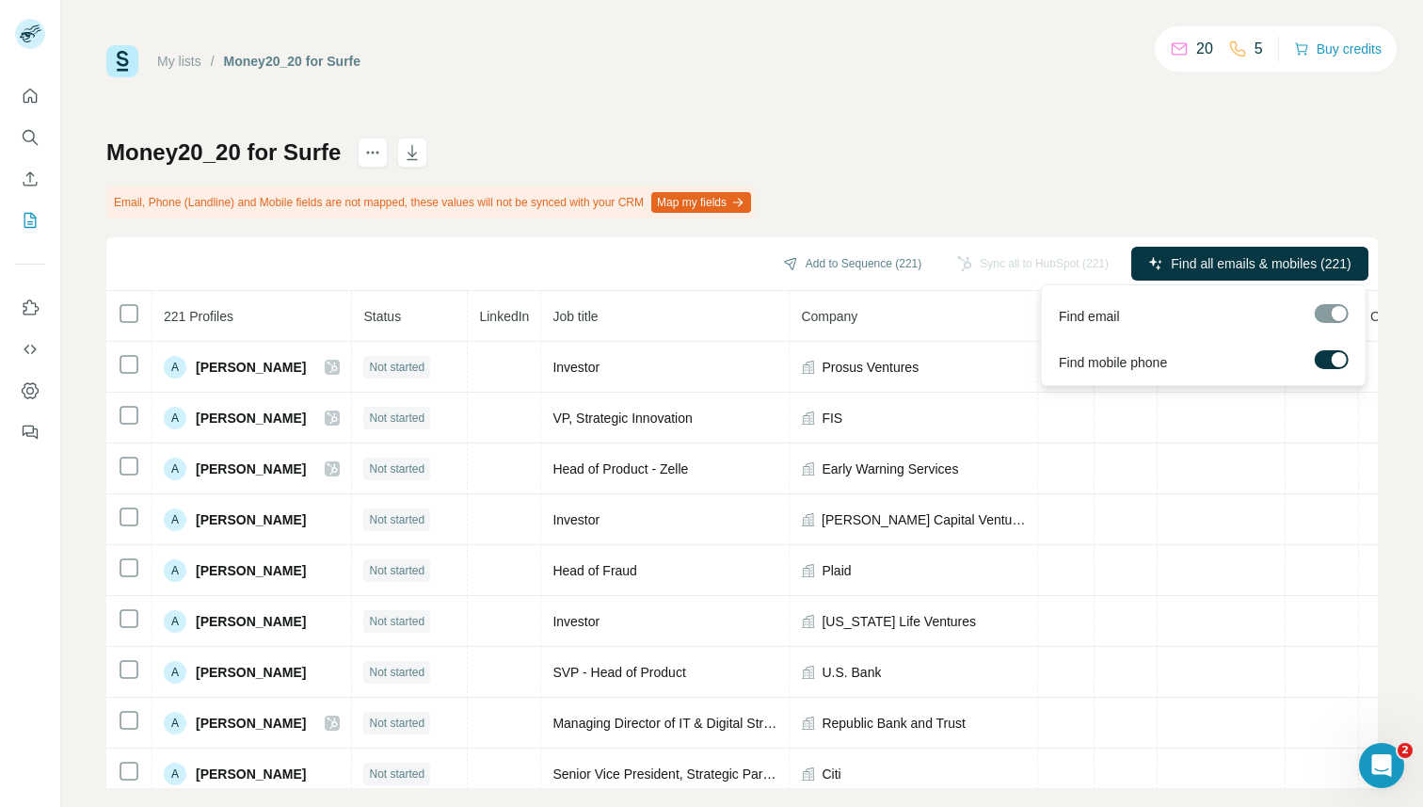
click at [1339, 314] on div at bounding box center [1332, 313] width 34 height 19
click at [1337, 356] on div at bounding box center [1339, 359] width 15 height 15
click at [1339, 322] on div at bounding box center [1332, 313] width 34 height 19
click at [1220, 264] on icon "button" at bounding box center [1219, 263] width 15 height 15
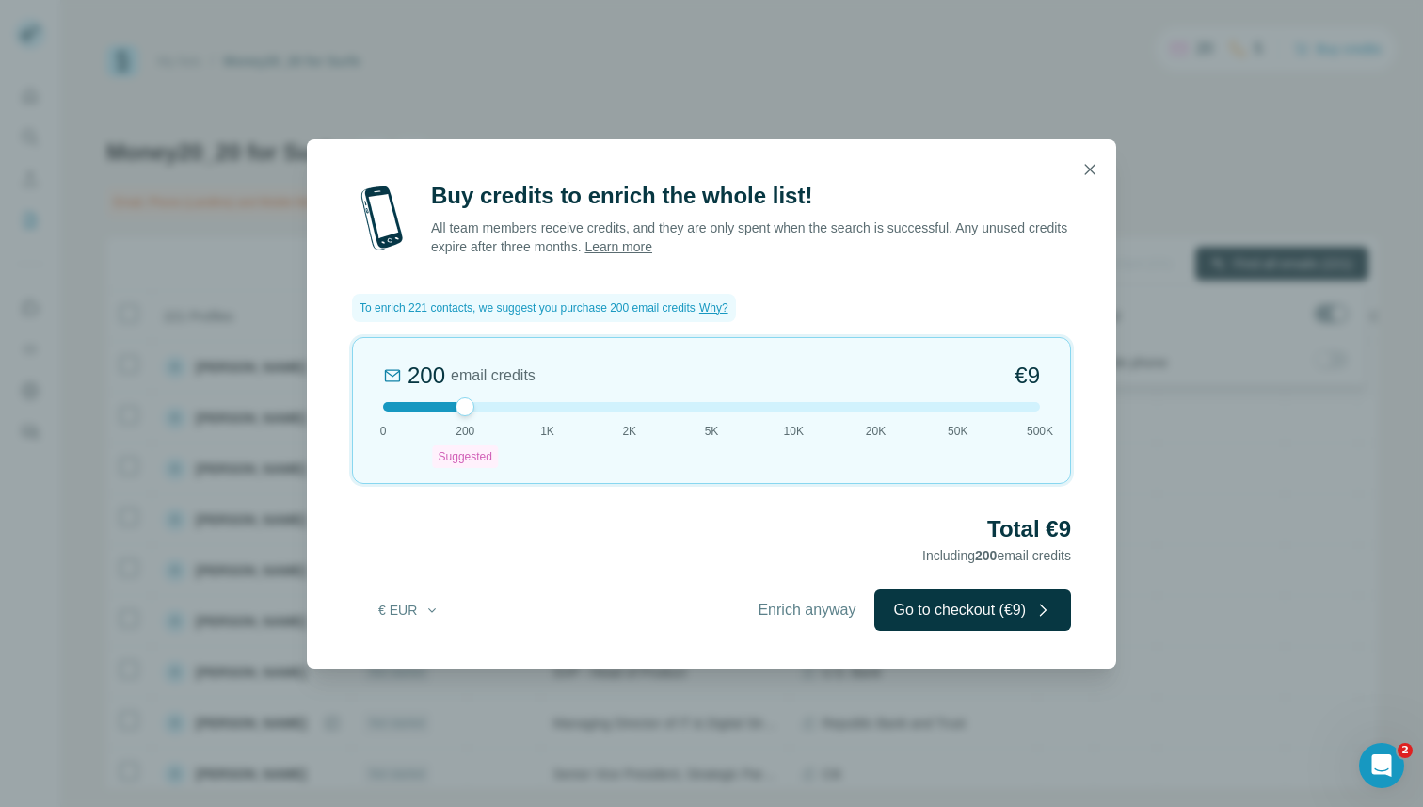
click at [792, 607] on span "Enrich anyway" at bounding box center [807, 610] width 98 height 23
